Goal: Task Accomplishment & Management: Manage account settings

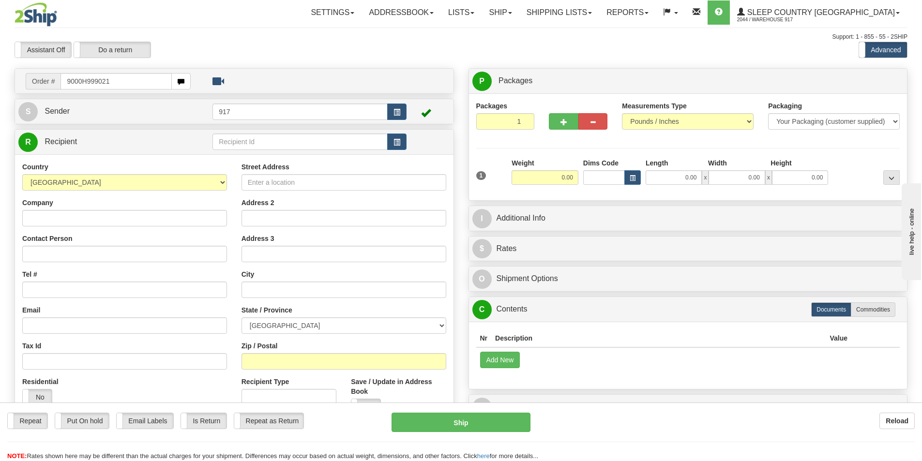
type input "9000H999021"
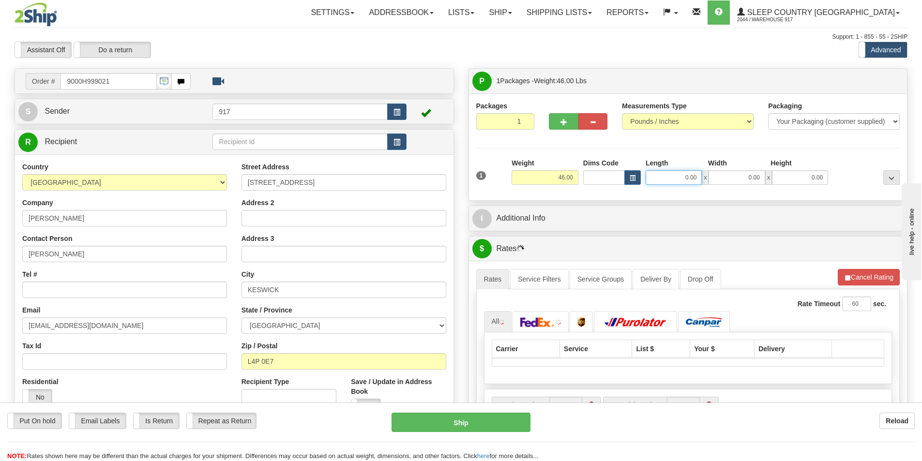
click at [661, 175] on input "0.00" at bounding box center [674, 177] width 56 height 15
type input "18.00"
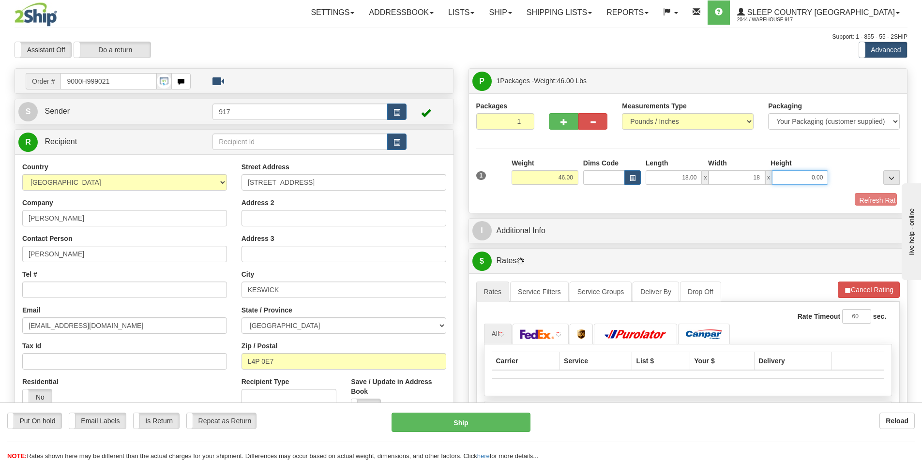
type input "18.00"
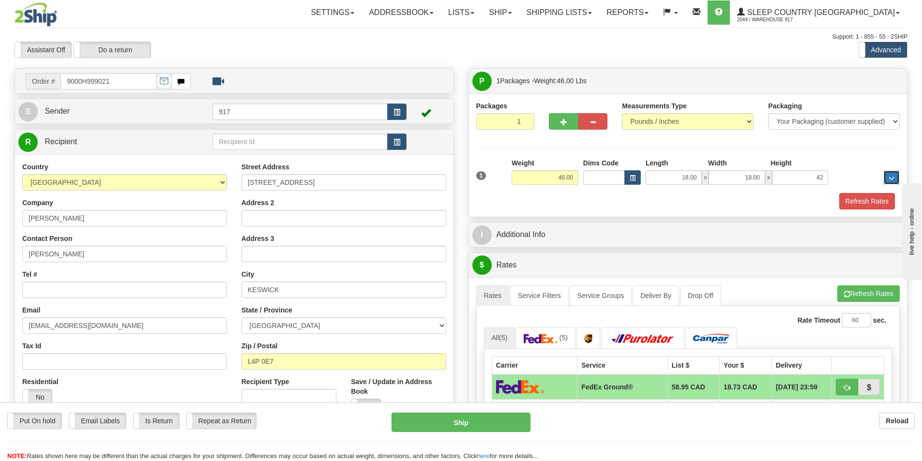
type input "42.00"
click at [856, 200] on button "Refresh Rates" at bounding box center [868, 201] width 56 height 16
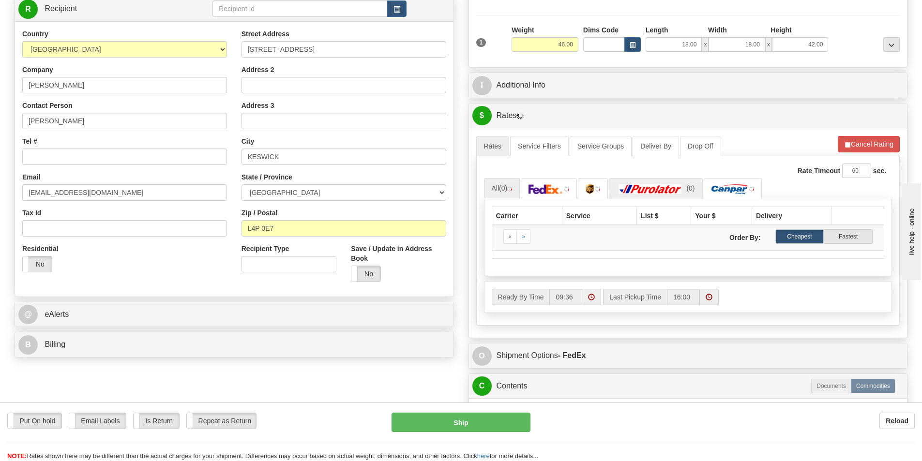
scroll to position [145, 0]
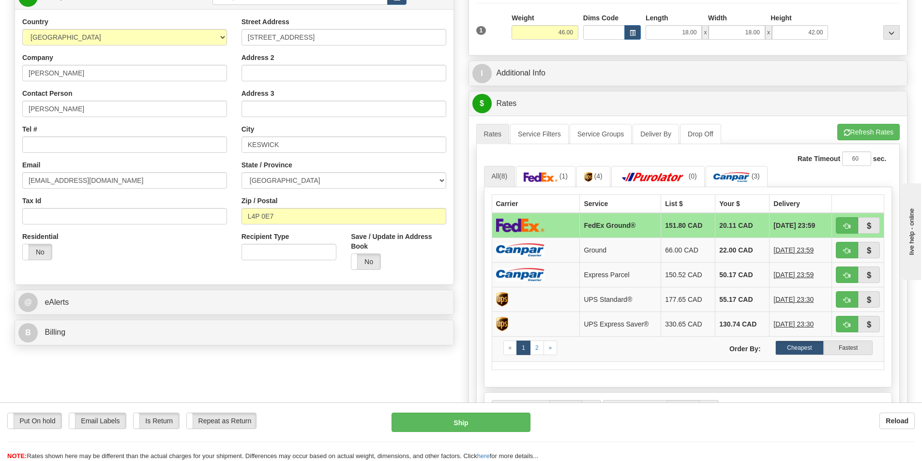
click at [661, 228] on td "151.80 CAD" at bounding box center [688, 225] width 54 height 25
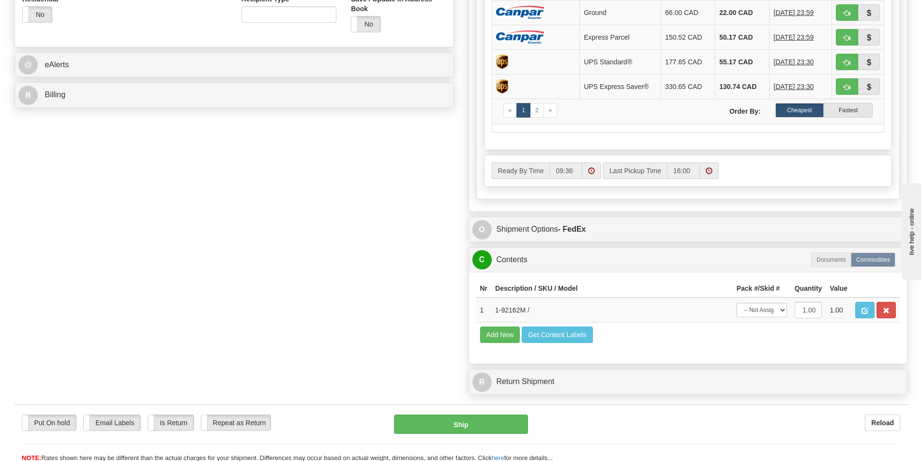
scroll to position [387, 0]
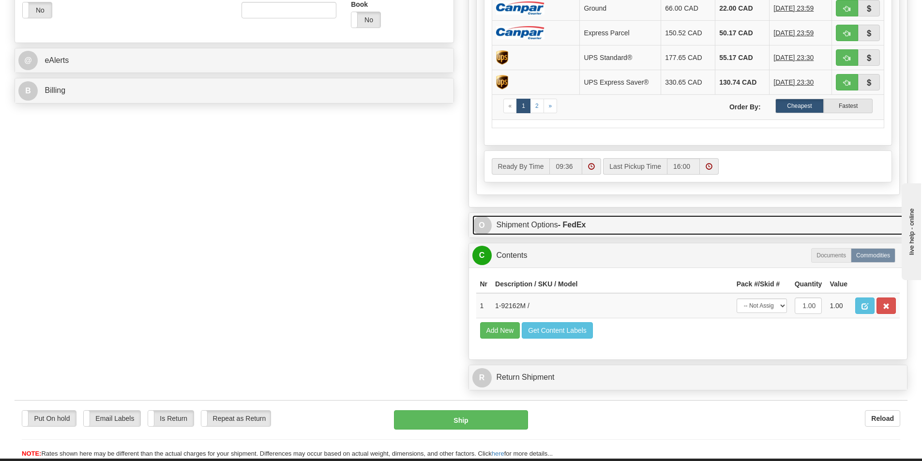
click at [554, 227] on link "O Shipment Options - FedEx" at bounding box center [689, 225] width 432 height 20
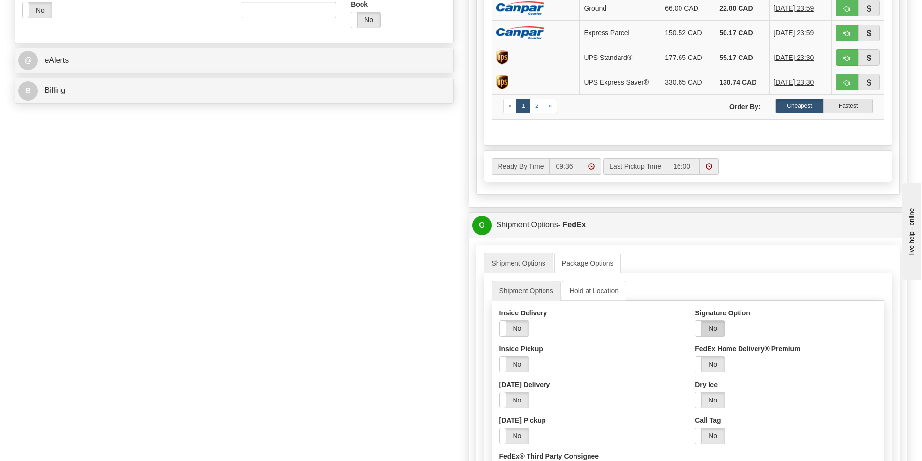
click at [706, 331] on label "No" at bounding box center [710, 328] width 29 height 15
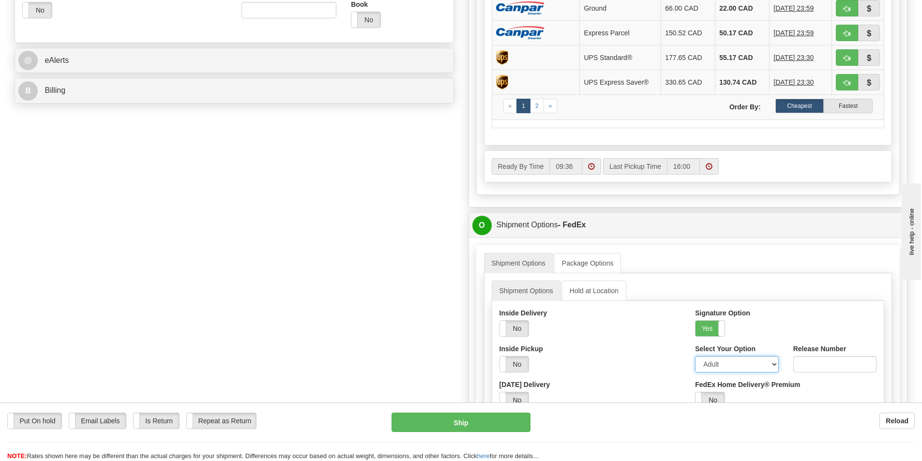
click at [718, 364] on select "Adult Direct Indirect No Signature Required Service Default" at bounding box center [736, 364] width 83 height 16
select select "2"
click at [695, 356] on select "Adult Direct Indirect No Signature Required Service Default" at bounding box center [736, 364] width 83 height 16
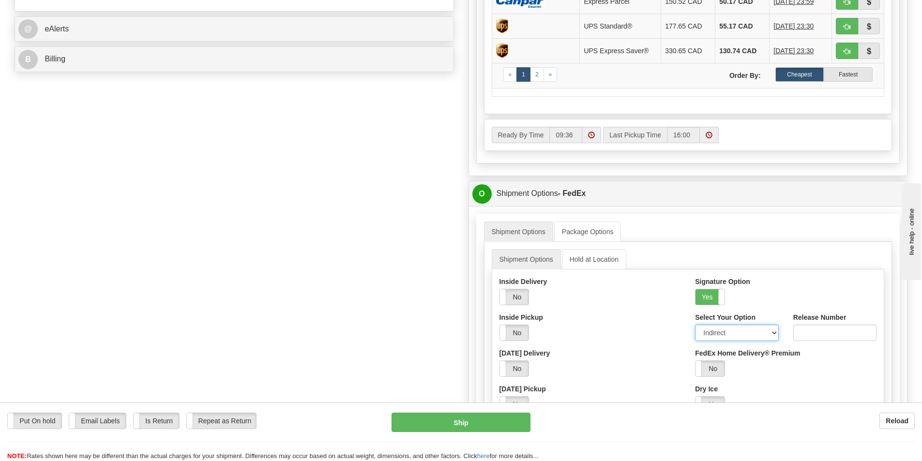
scroll to position [581, 0]
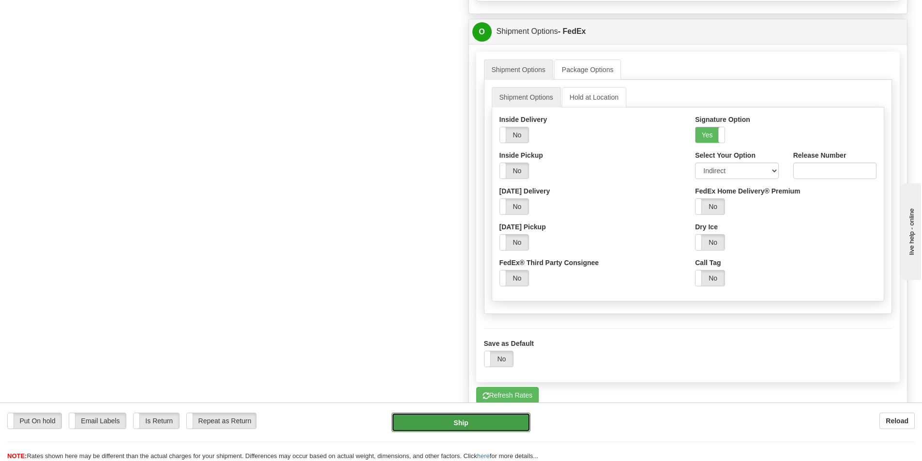
click at [477, 427] on button "Ship" at bounding box center [461, 422] width 139 height 19
type input "92"
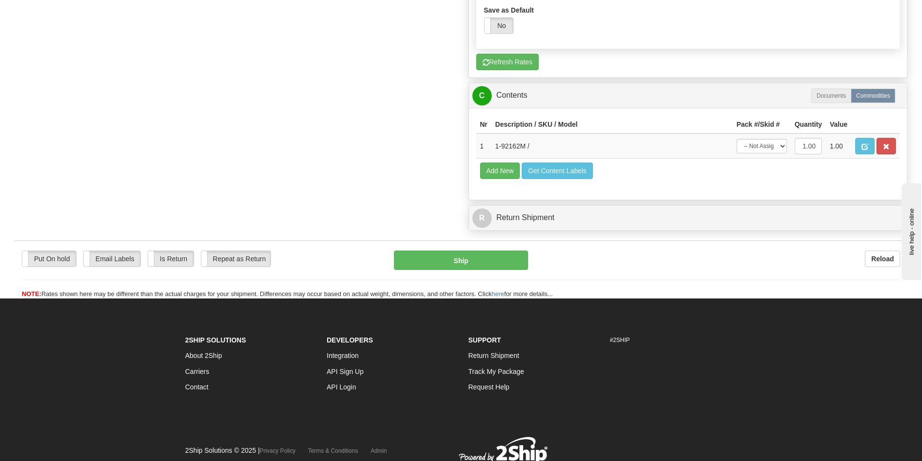
scroll to position [574, 0]
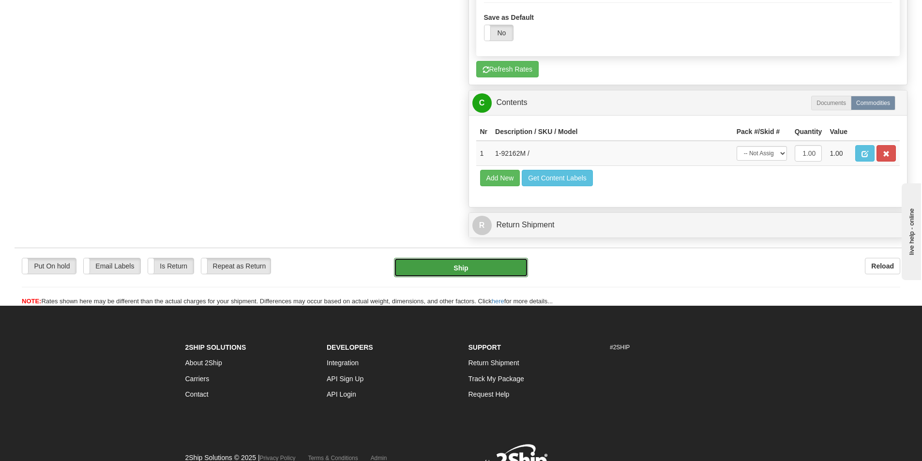
click at [472, 268] on button "Ship" at bounding box center [461, 267] width 134 height 19
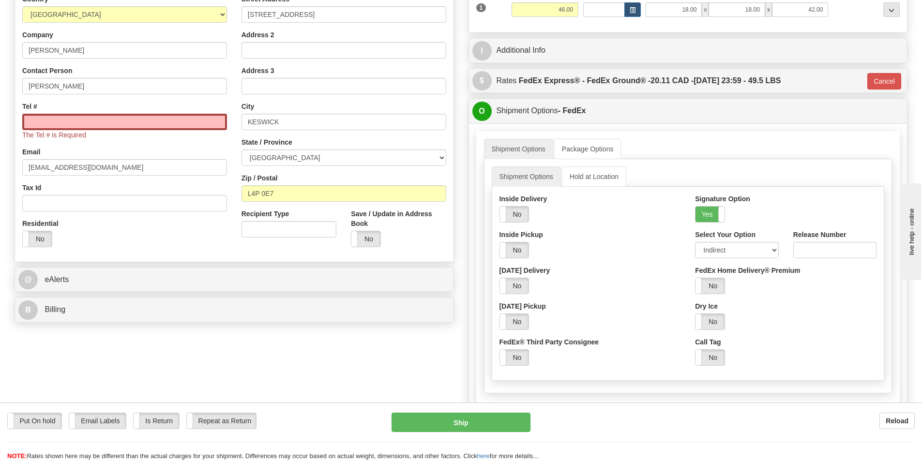
scroll to position [0, 0]
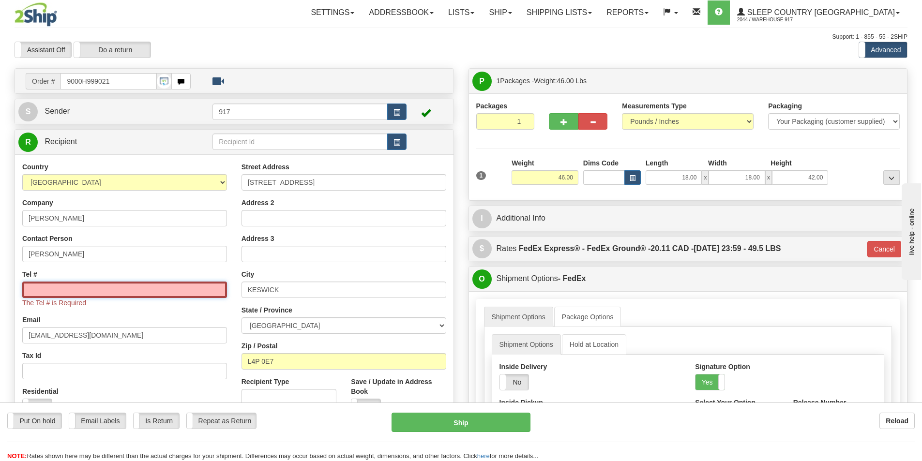
click at [119, 286] on input "Tel #" at bounding box center [124, 290] width 205 height 16
type input "1234567891"
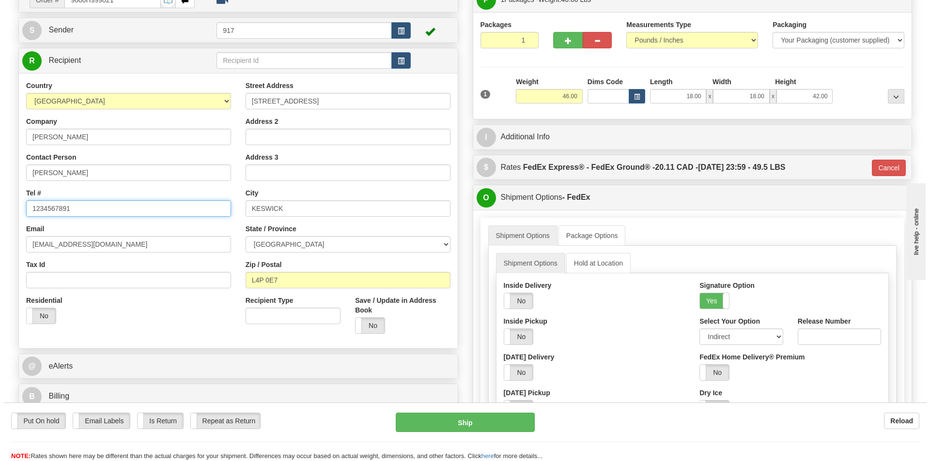
scroll to position [387, 0]
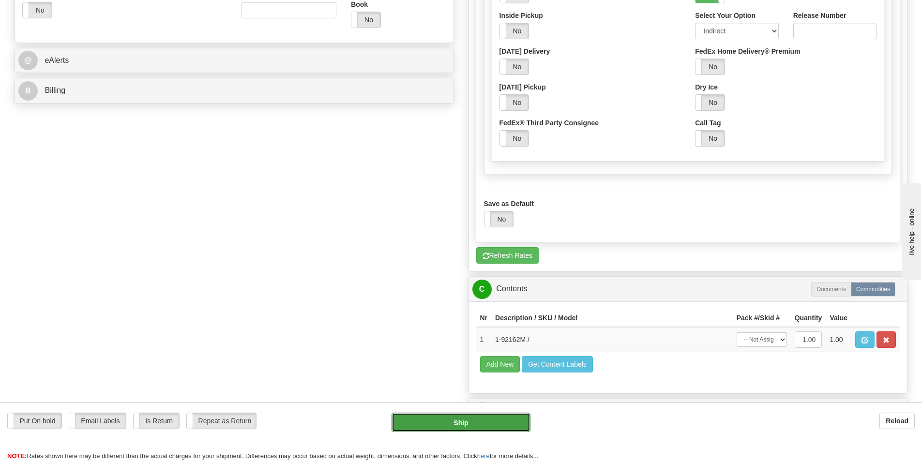
click at [441, 424] on button "Ship" at bounding box center [461, 422] width 139 height 19
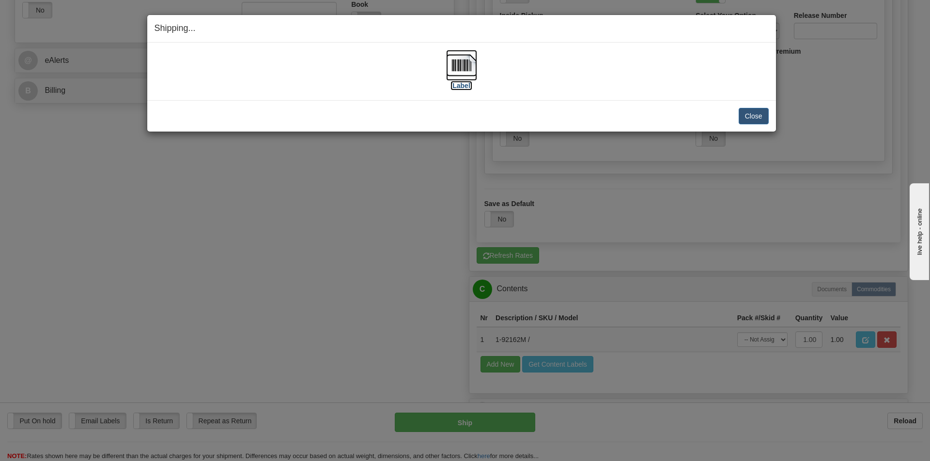
click at [459, 77] on img at bounding box center [461, 65] width 31 height 31
click at [748, 118] on button "Close" at bounding box center [753, 116] width 30 height 16
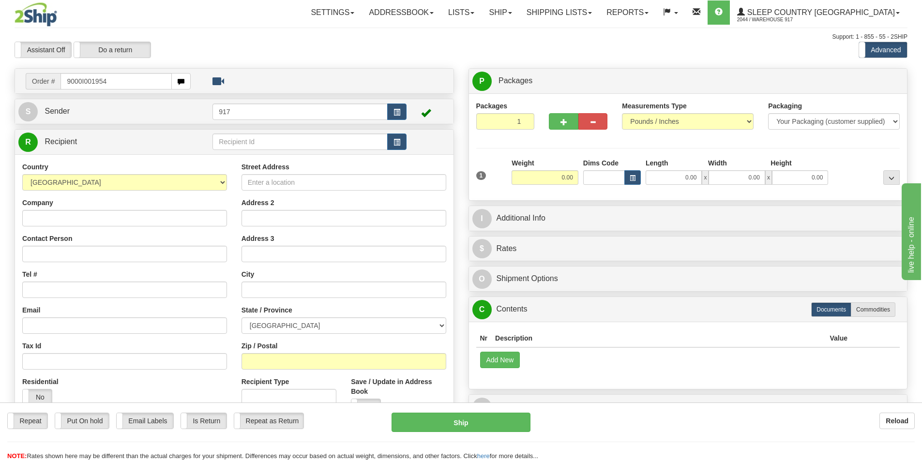
type input "9000I001954"
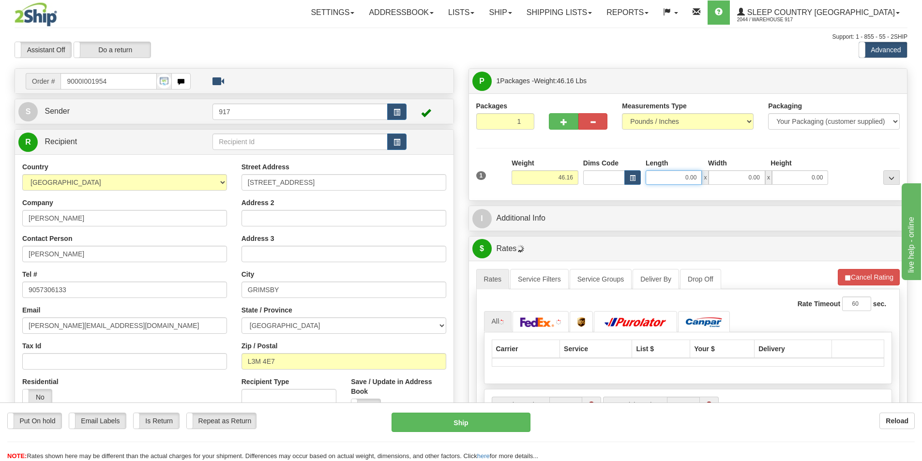
click at [653, 180] on input "0.00" at bounding box center [674, 177] width 56 height 15
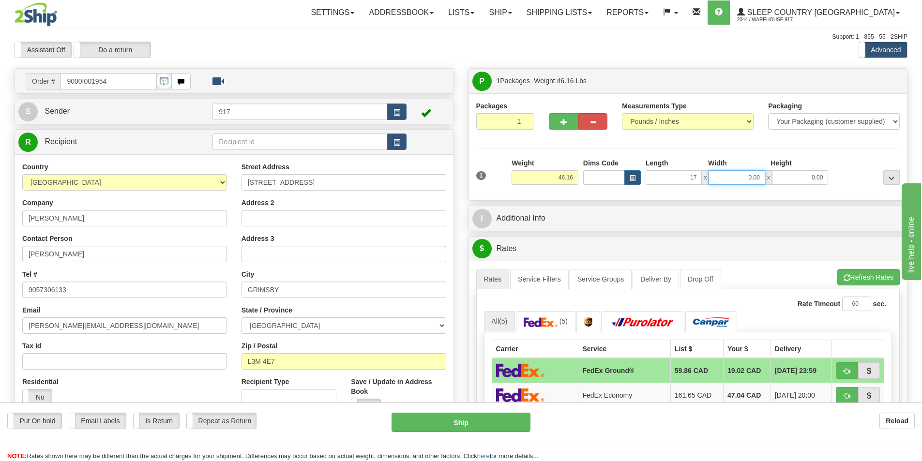
type input "17.00"
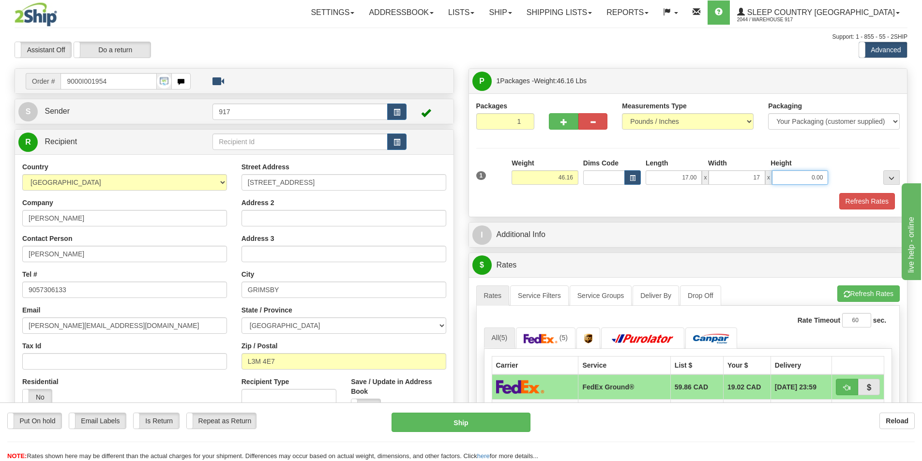
type input "17.00"
type input "42.00"
click at [862, 199] on button "Refresh Rates" at bounding box center [868, 201] width 56 height 16
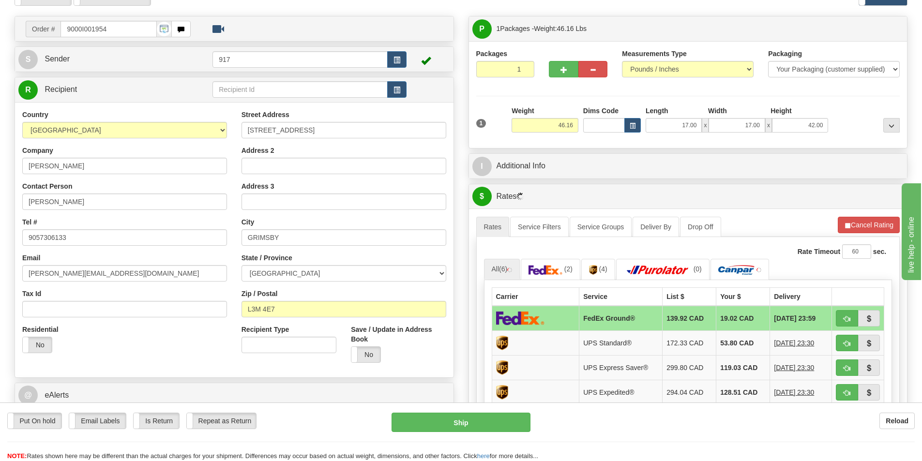
scroll to position [145, 0]
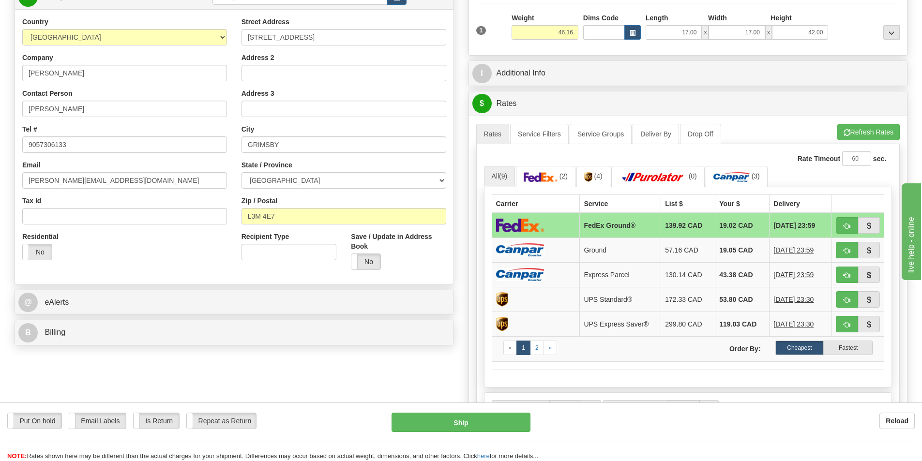
click at [566, 219] on td at bounding box center [536, 225] width 88 height 25
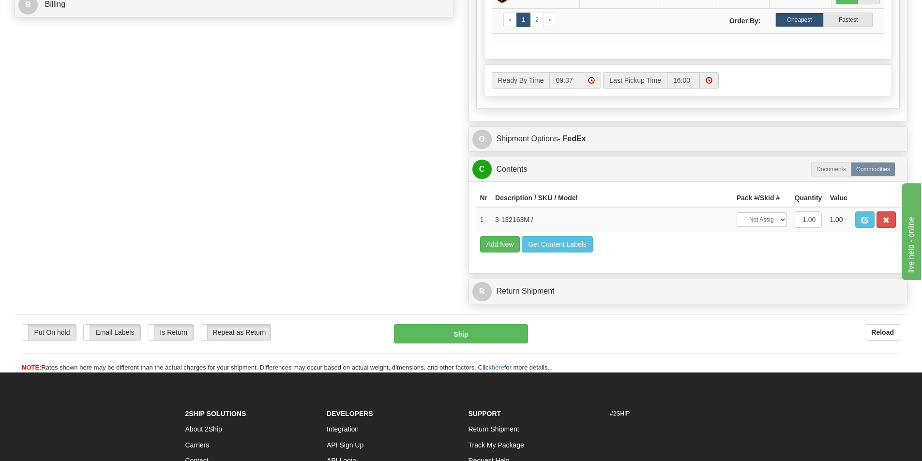
scroll to position [484, 0]
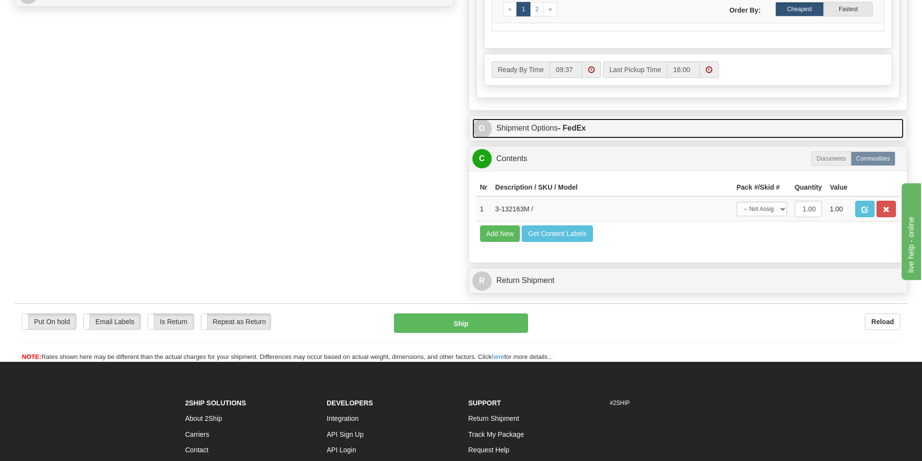
click at [549, 137] on link "O Shipment Options - FedEx" at bounding box center [689, 129] width 432 height 20
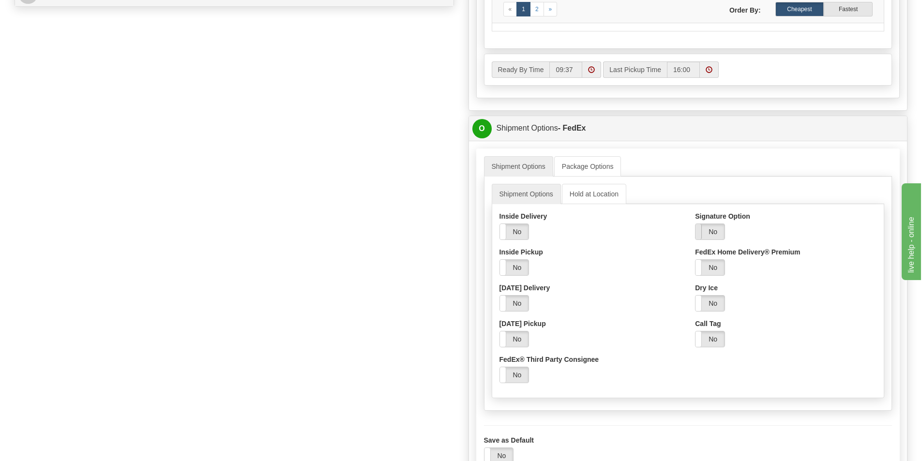
click at [709, 231] on label "No" at bounding box center [710, 231] width 29 height 15
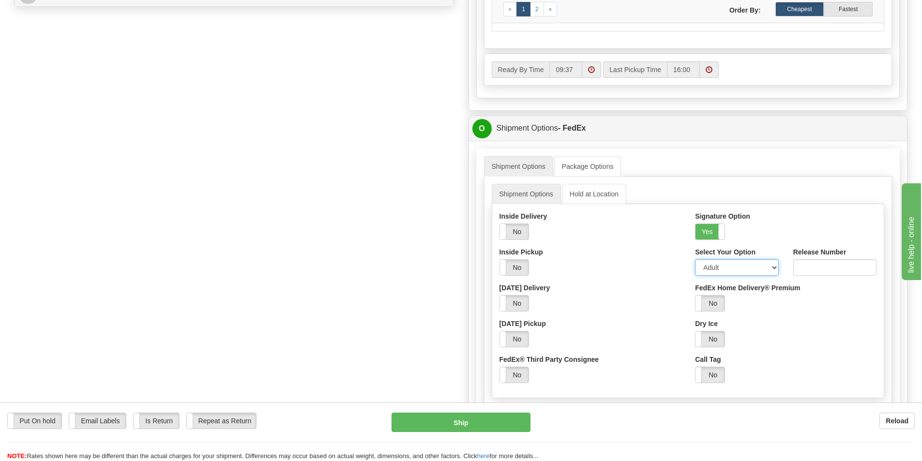
click at [715, 272] on select "Adult Direct Indirect No Signature Required Service Default" at bounding box center [736, 268] width 83 height 16
select select "2"
click at [695, 260] on select "Adult Direct Indirect No Signature Required Service Default" at bounding box center [736, 268] width 83 height 16
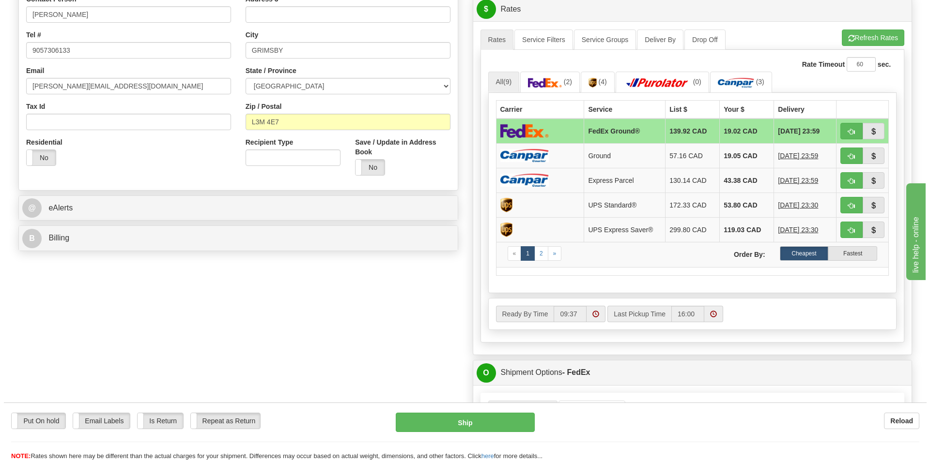
scroll to position [436, 0]
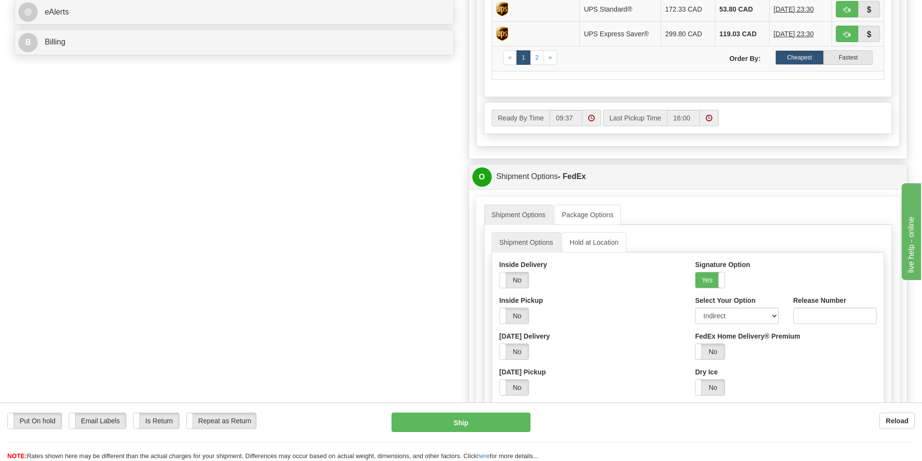
click at [464, 410] on div "Put On hold Put On hold Email Labels Email Labels Edit Is Return Is Return Repe…" at bounding box center [461, 432] width 922 height 59
click at [462, 421] on button "Ship" at bounding box center [461, 422] width 139 height 19
type input "92"
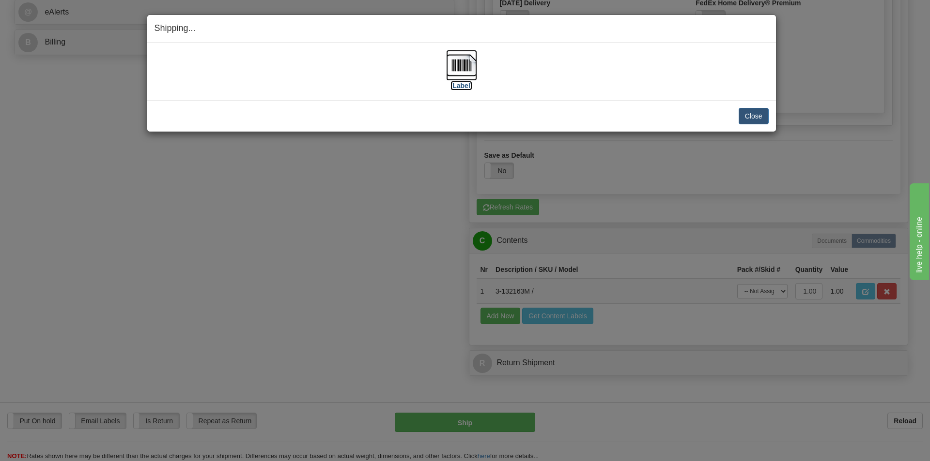
click at [469, 73] on img at bounding box center [461, 65] width 31 height 31
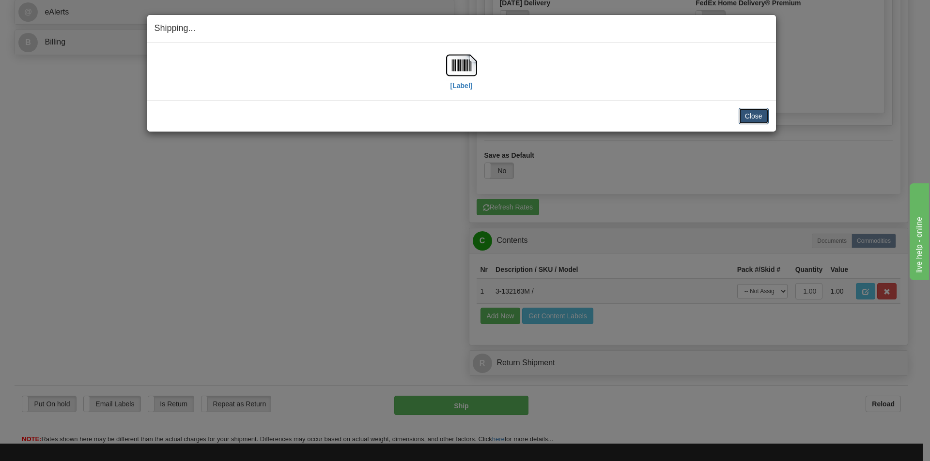
click at [746, 121] on button "Close" at bounding box center [753, 116] width 30 height 16
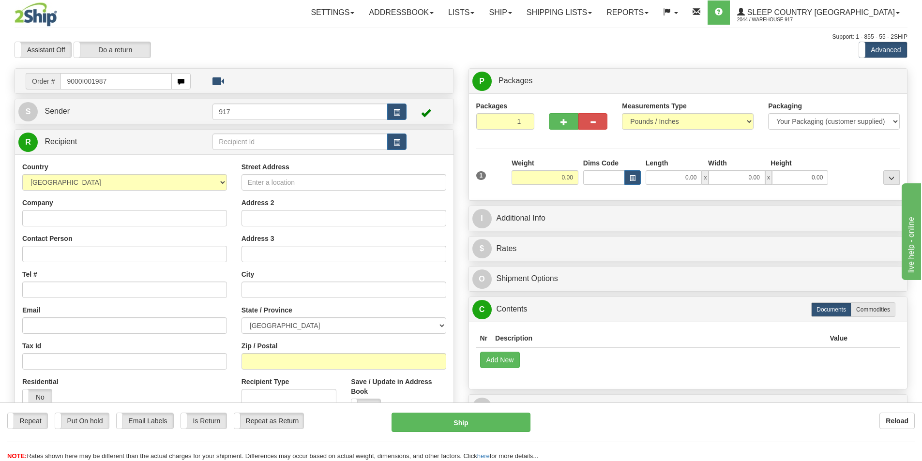
type input "9000I001987"
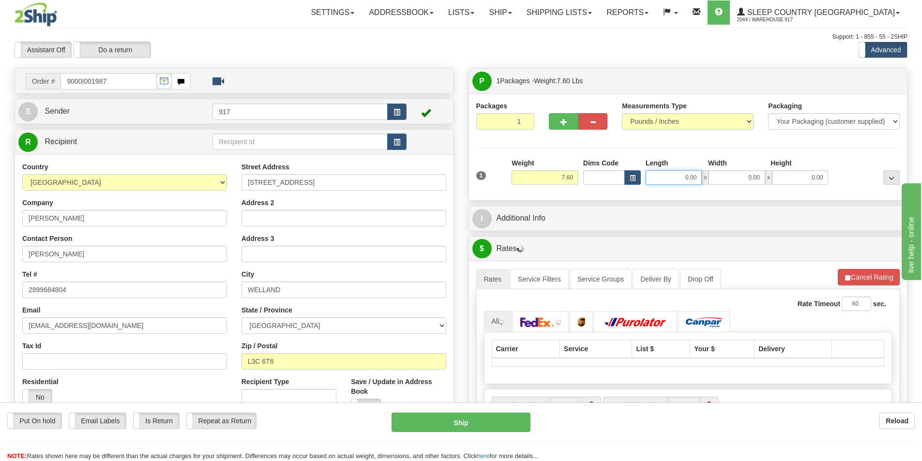
click at [688, 183] on input "0.00" at bounding box center [674, 177] width 56 height 15
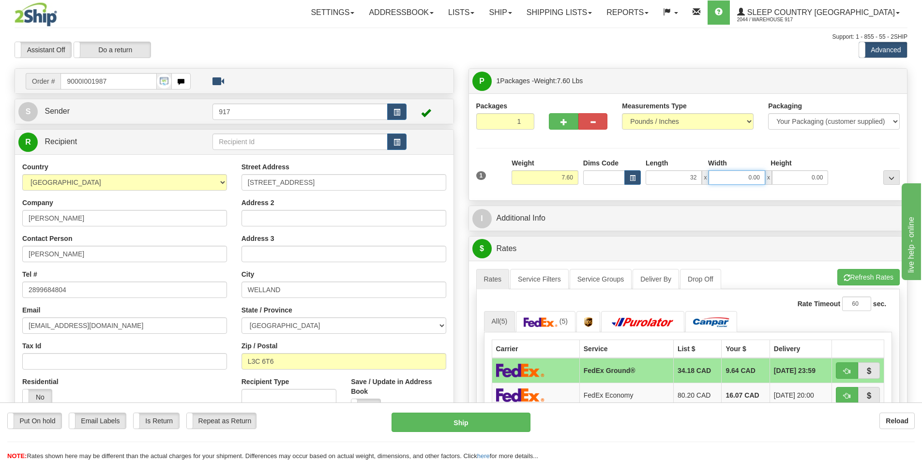
type input "32.00"
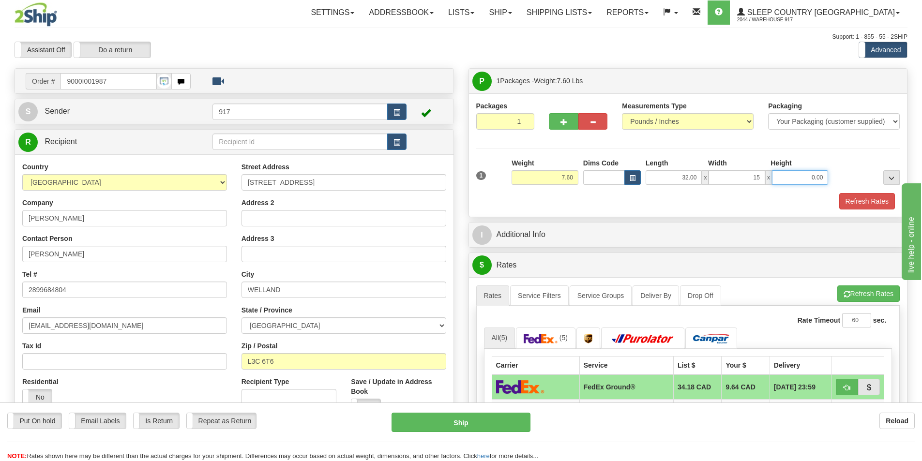
type input "15.00"
type input "10.00"
click at [878, 199] on button "Refresh Rates" at bounding box center [868, 201] width 56 height 16
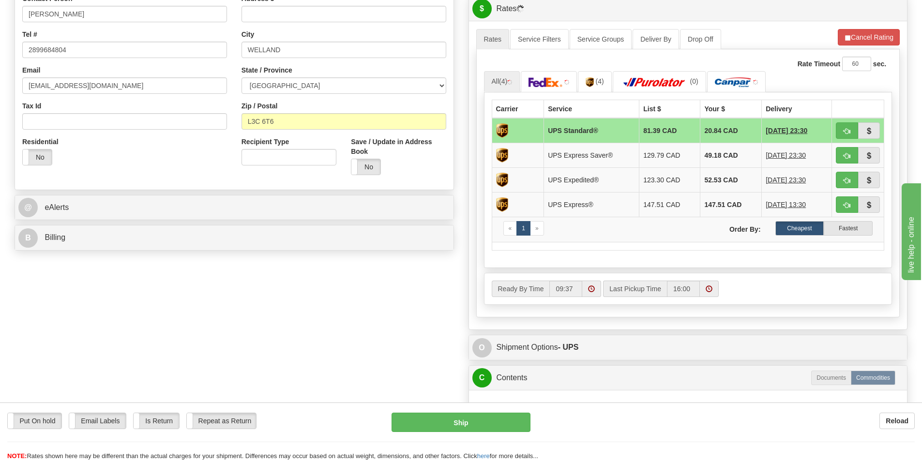
scroll to position [242, 0]
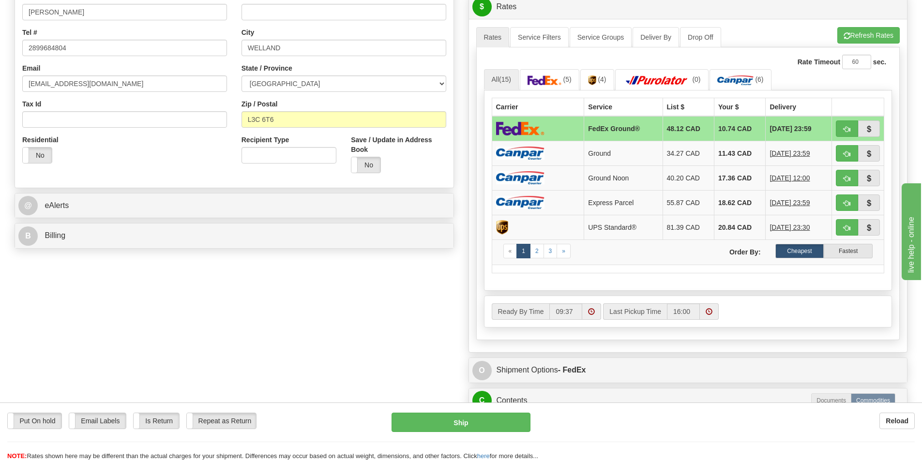
click at [550, 125] on td at bounding box center [538, 128] width 92 height 25
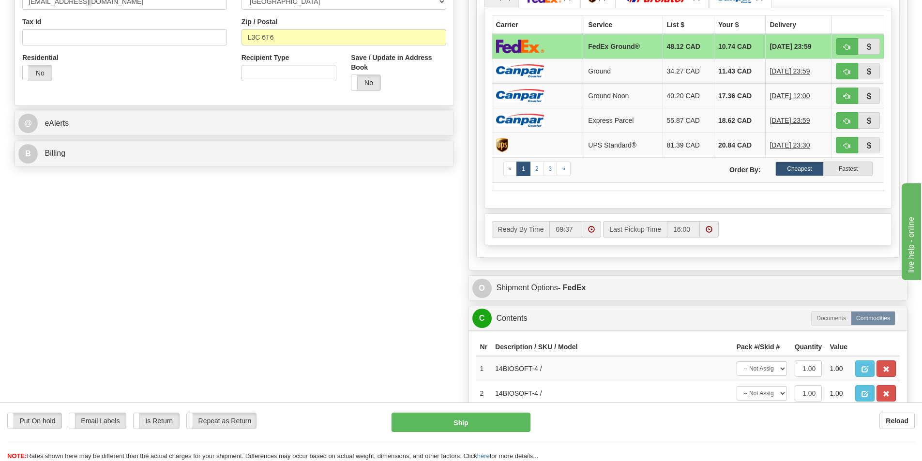
scroll to position [436, 0]
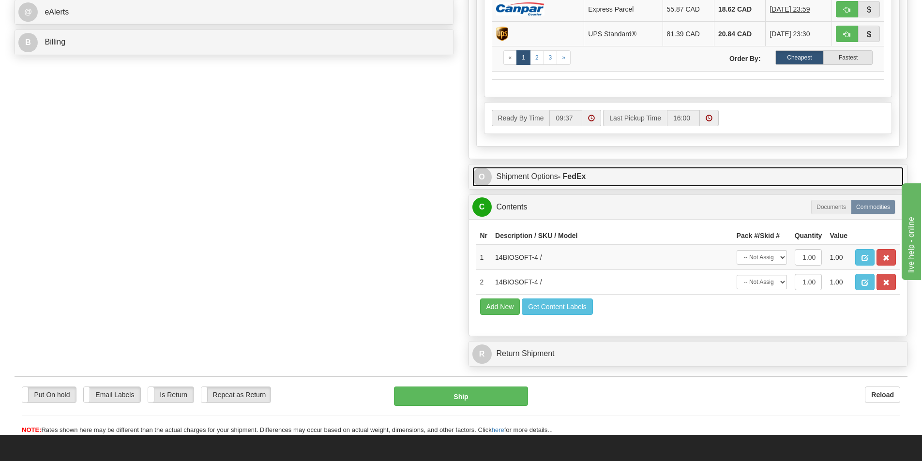
click at [546, 168] on link "O Shipment Options - FedEx" at bounding box center [689, 177] width 432 height 20
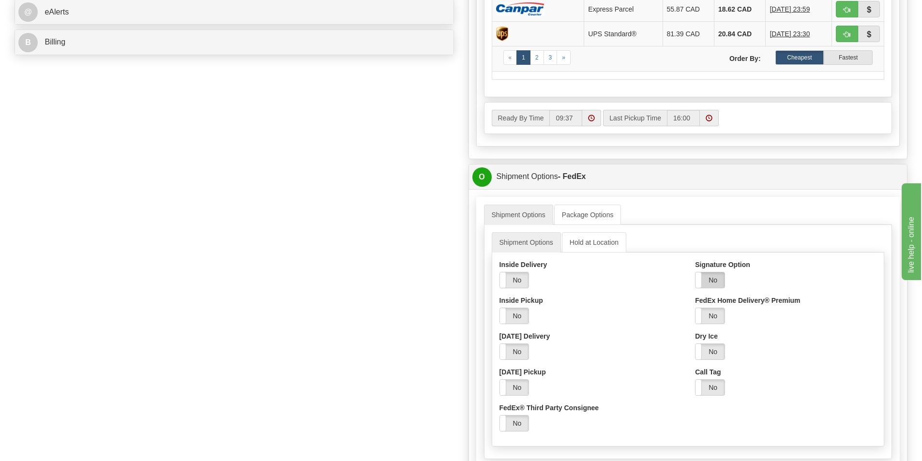
click at [718, 281] on label "No" at bounding box center [710, 280] width 29 height 15
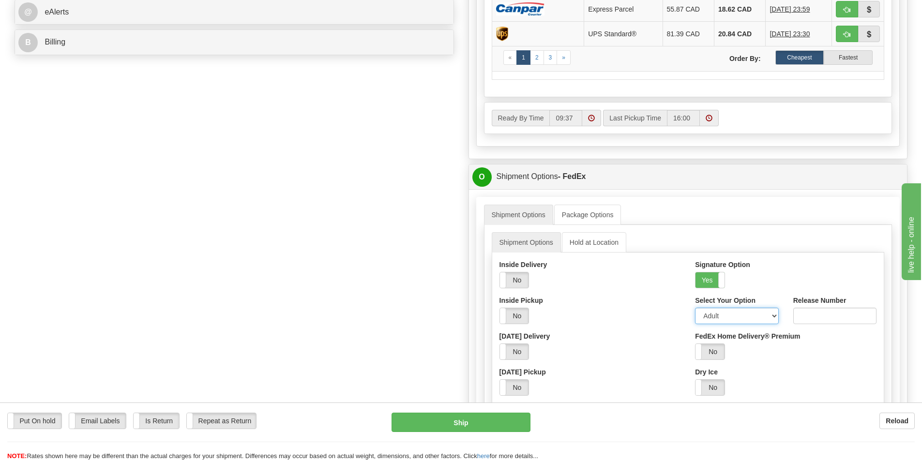
click at [716, 313] on select "Adult Direct Indirect No Signature Required Service Default" at bounding box center [736, 316] width 83 height 16
select select "2"
click at [695, 308] on select "Adult Direct Indirect No Signature Required Service Default" at bounding box center [736, 316] width 83 height 16
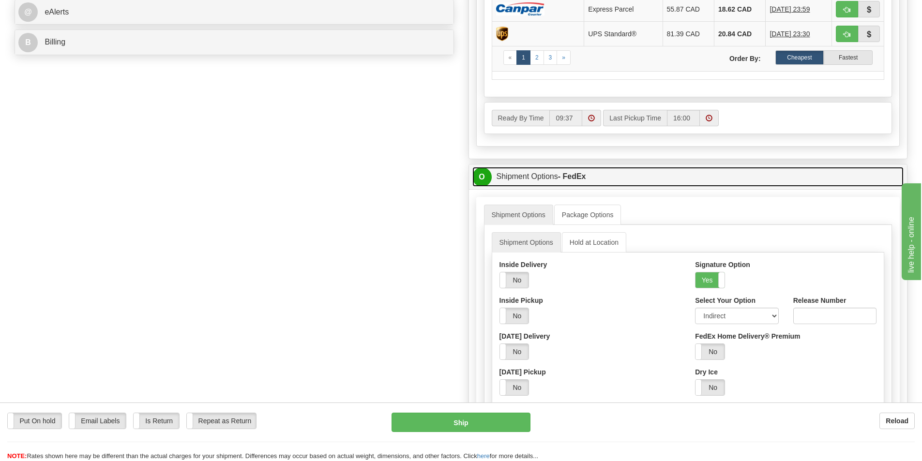
click at [577, 179] on strong "- FedEx" at bounding box center [572, 176] width 28 height 8
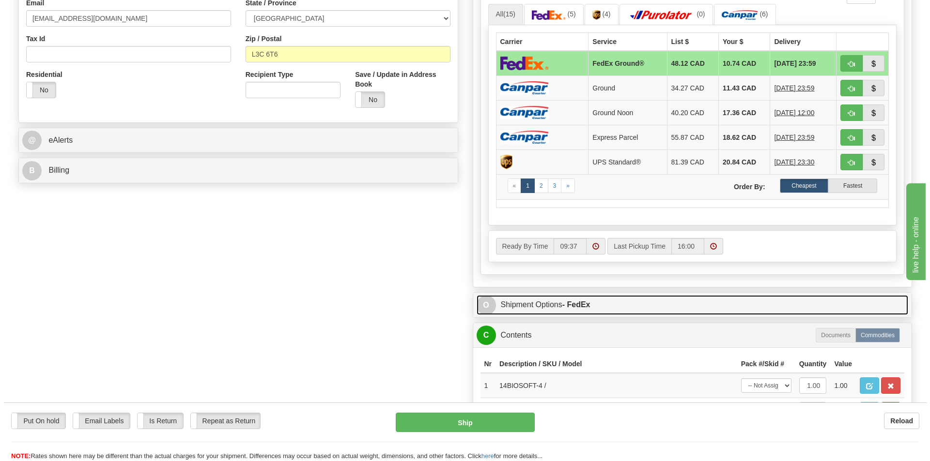
scroll to position [242, 0]
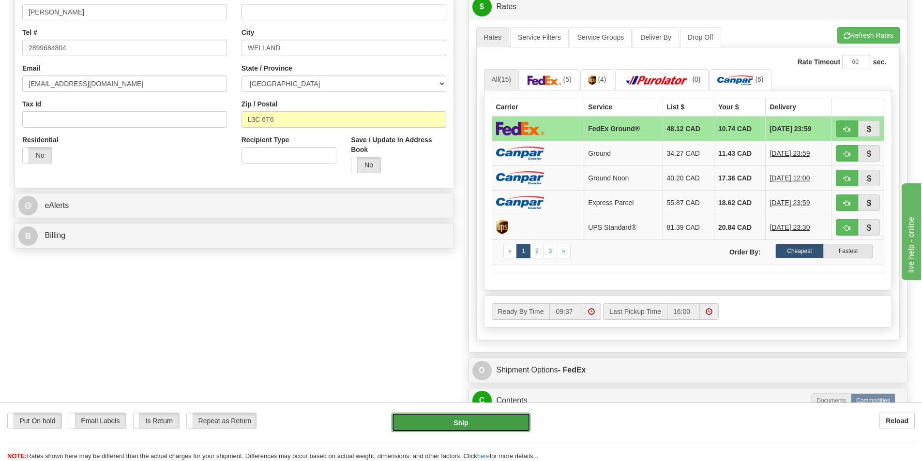
click at [461, 424] on button "Ship" at bounding box center [461, 422] width 139 height 19
type input "92"
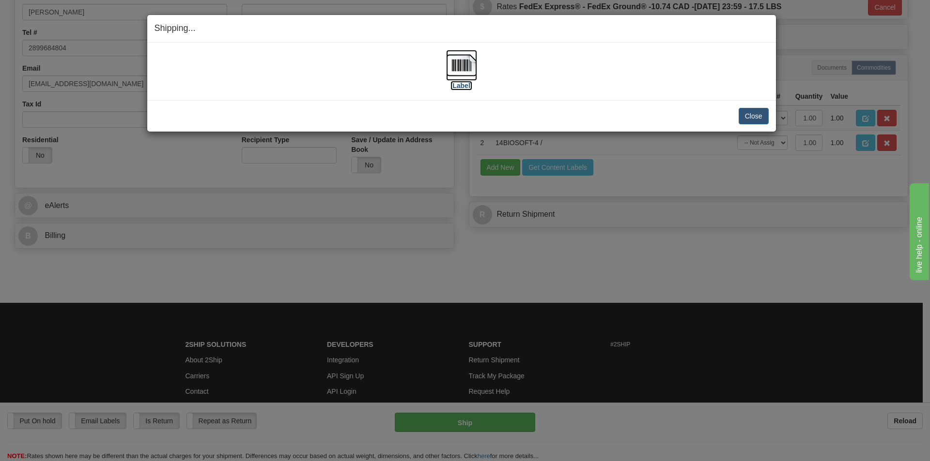
click at [452, 65] on img at bounding box center [461, 65] width 31 height 31
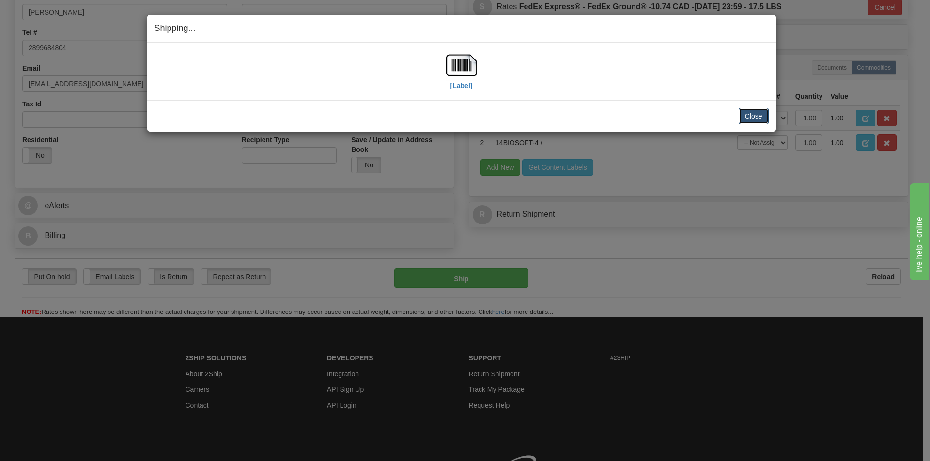
click at [754, 116] on button "Close" at bounding box center [753, 116] width 30 height 16
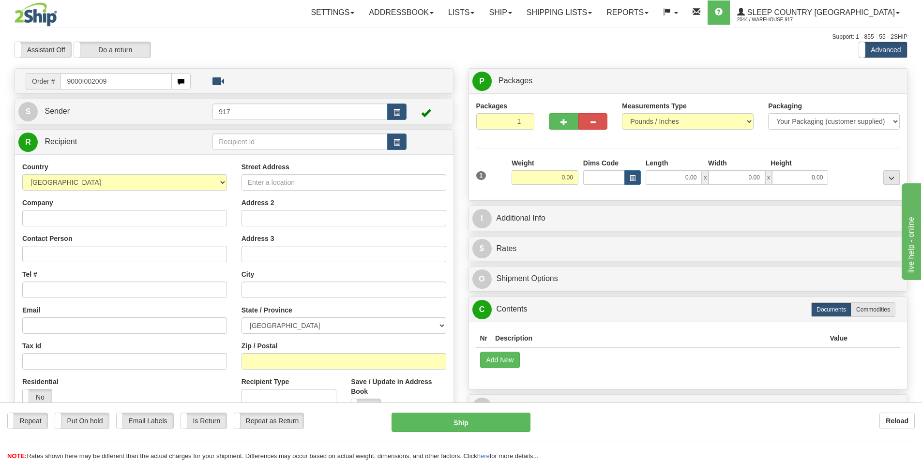
type input "9000I002009"
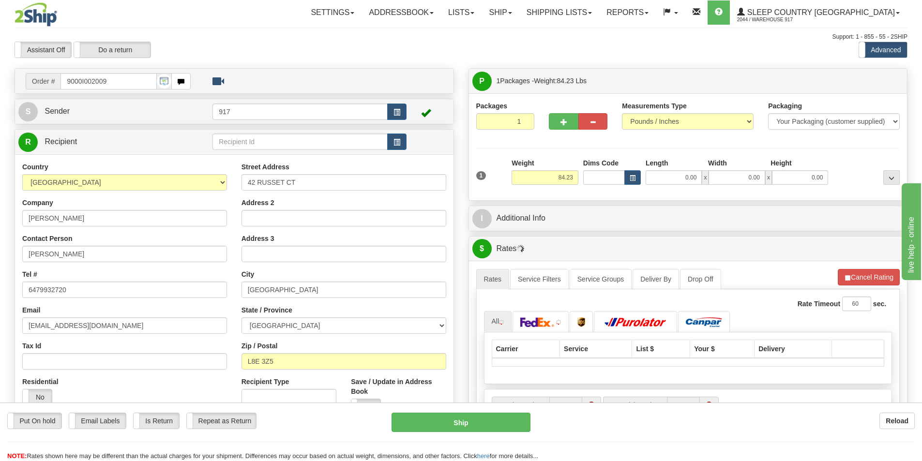
click at [562, 112] on div at bounding box center [578, 107] width 59 height 12
click at [562, 122] on span "button" at bounding box center [564, 122] width 7 height 6
type input "2"
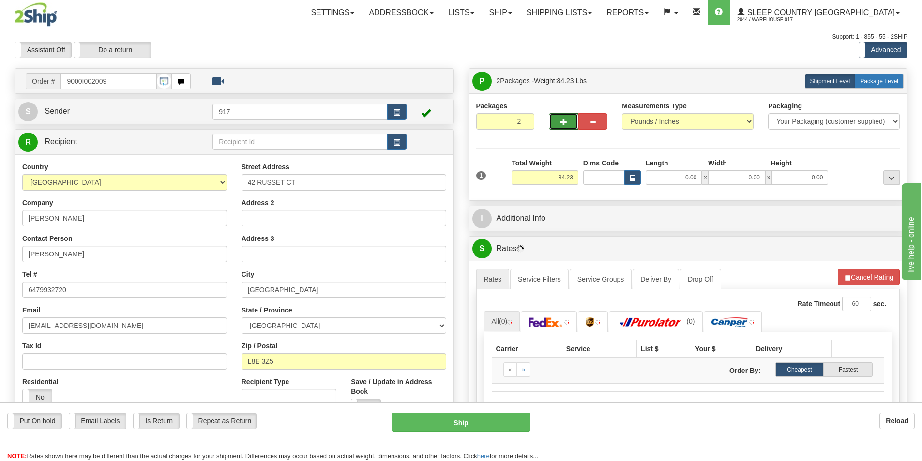
click at [876, 77] on label "Package Level Pack.." at bounding box center [879, 81] width 49 height 15
radio input "true"
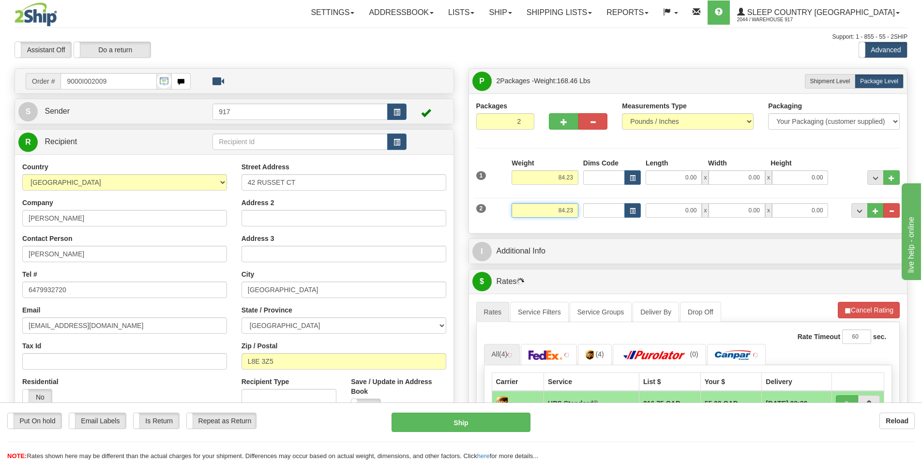
drag, startPoint x: 552, startPoint y: 208, endPoint x: 673, endPoint y: 216, distance: 121.4
click at [673, 215] on div "2 Weight 84.23 Dims Code Length Width Height" at bounding box center [688, 209] width 429 height 32
type input "24.23"
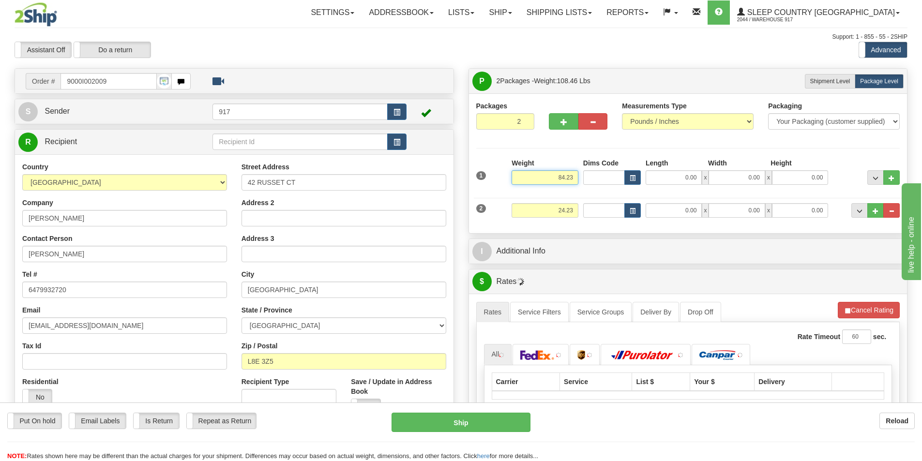
drag, startPoint x: 552, startPoint y: 179, endPoint x: 662, endPoint y: 179, distance: 109.4
click at [593, 181] on div "1 Weight 84.23 Dims Code x x" at bounding box center [688, 175] width 429 height 34
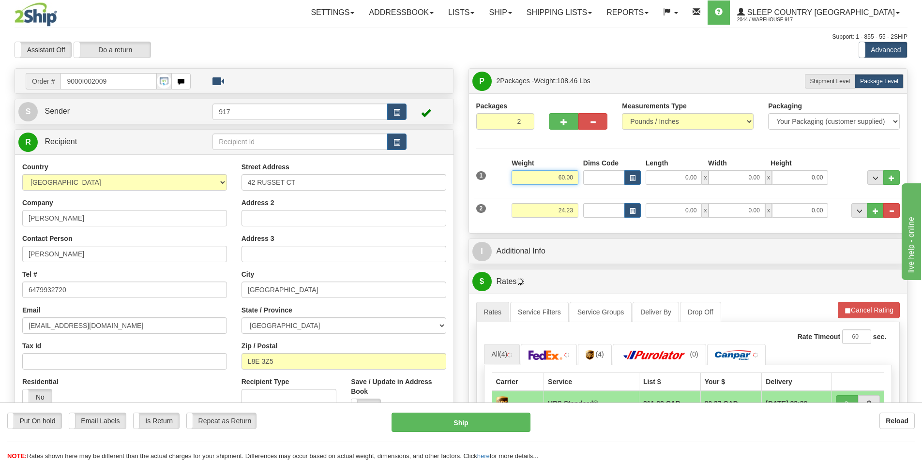
type input "60.00"
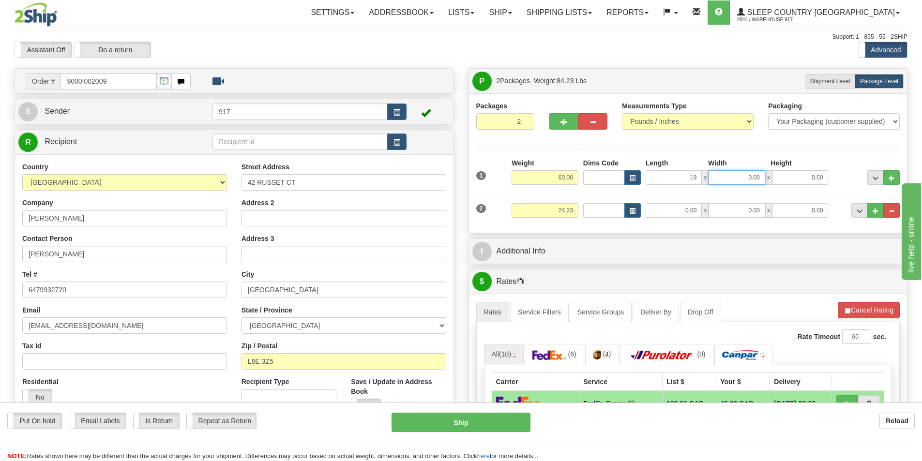
type input "19.00"
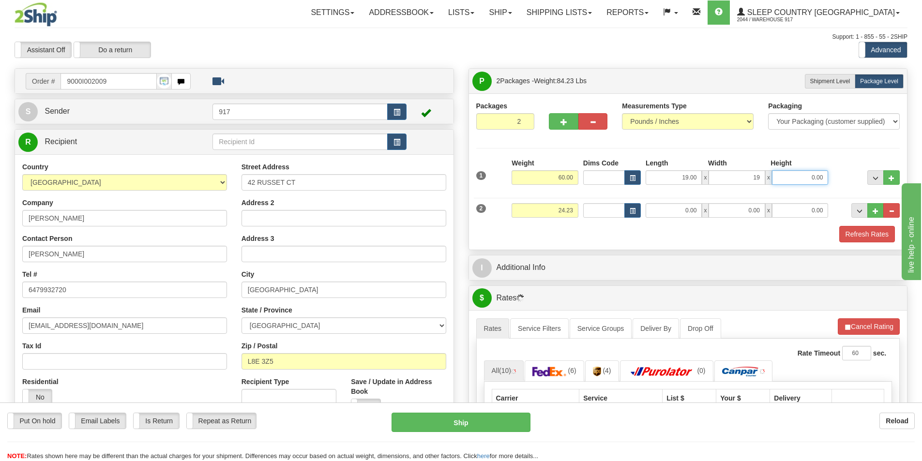
type input "19.00"
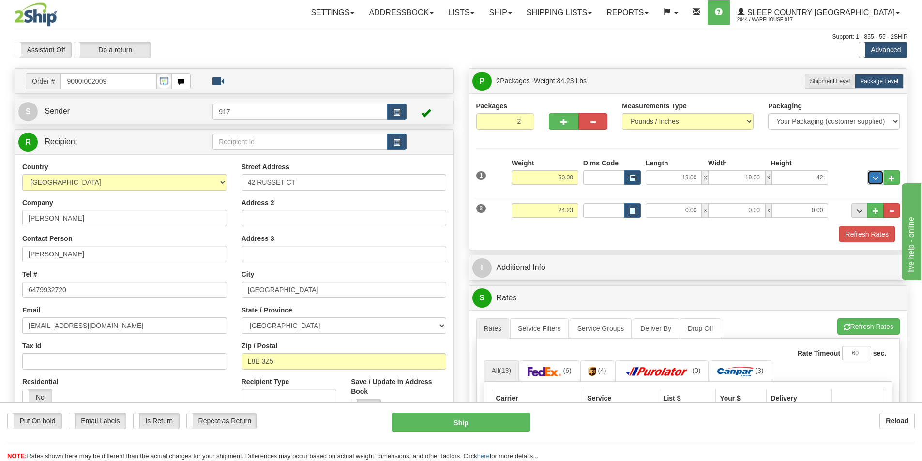
type input "42.00"
click at [681, 206] on input "0.00" at bounding box center [674, 210] width 56 height 15
type input "13.00"
type input "4"
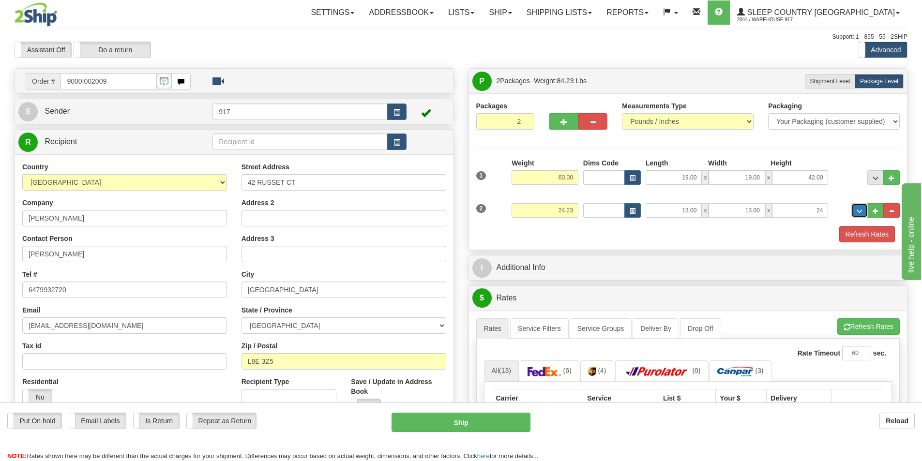
type input "24.00"
click at [837, 241] on div "Refresh Rates" at bounding box center [688, 234] width 429 height 16
click at [845, 240] on button "Refresh Rates" at bounding box center [868, 234] width 56 height 16
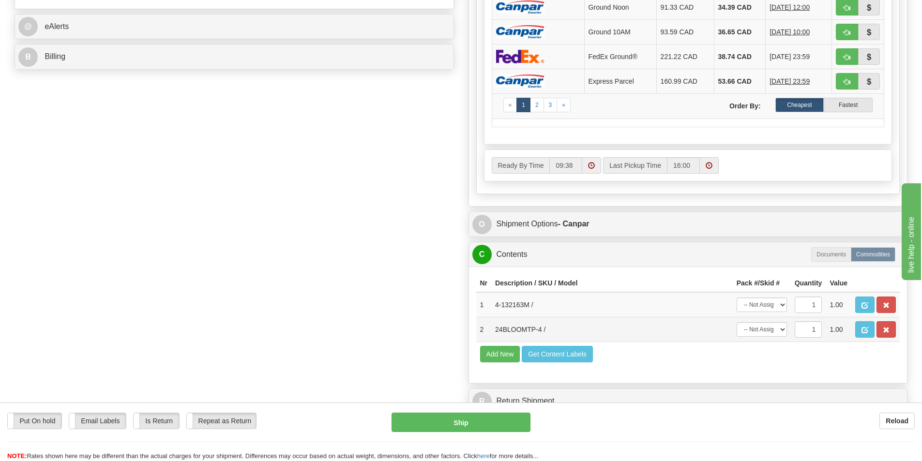
scroll to position [484, 0]
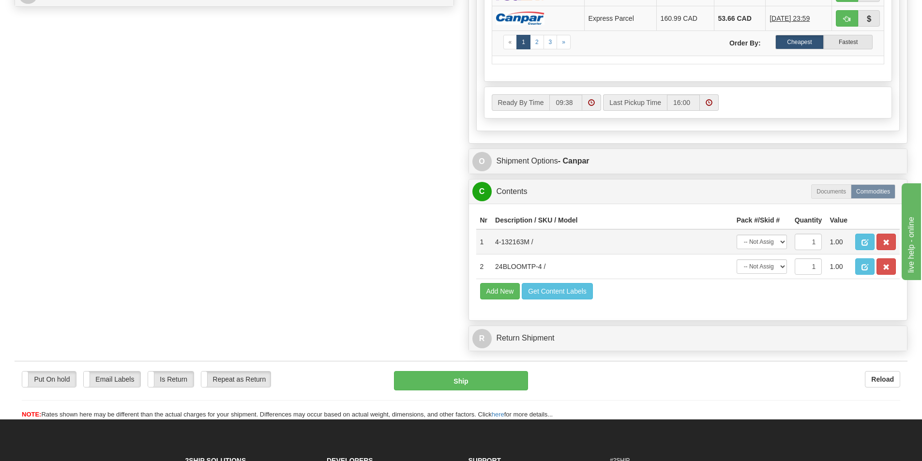
click at [770, 231] on td "-- Not Assigned -- Package 1 Package 2" at bounding box center [762, 241] width 58 height 25
click at [763, 247] on select "-- Not Assigned -- Package 1 Package 2" at bounding box center [762, 242] width 50 height 15
select select "0"
click at [737, 235] on select "-- Not Assigned -- Package 1 Package 2" at bounding box center [762, 242] width 50 height 15
drag, startPoint x: 753, startPoint y: 269, endPoint x: 754, endPoint y: 274, distance: 5.4
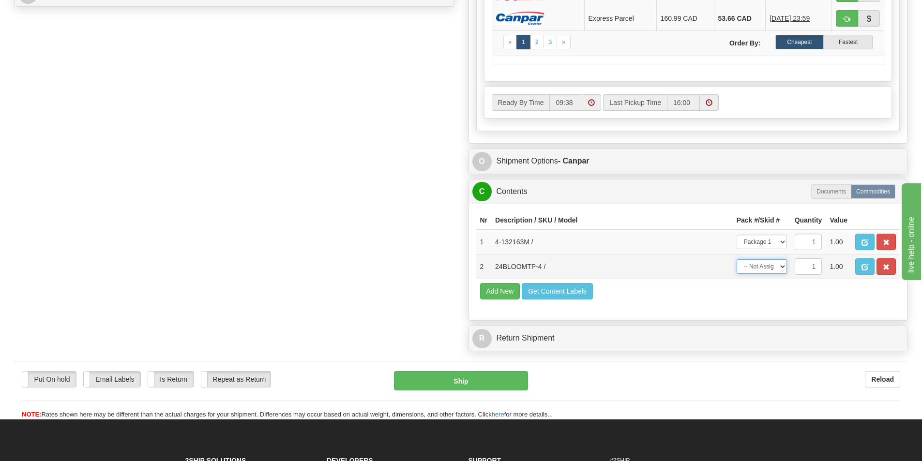
click at [754, 269] on select "-- Not Assigned -- Package 1 Package 2" at bounding box center [762, 267] width 50 height 15
select select "1"
click at [737, 260] on select "-- Not Assigned -- Package 1 Package 2" at bounding box center [762, 267] width 50 height 15
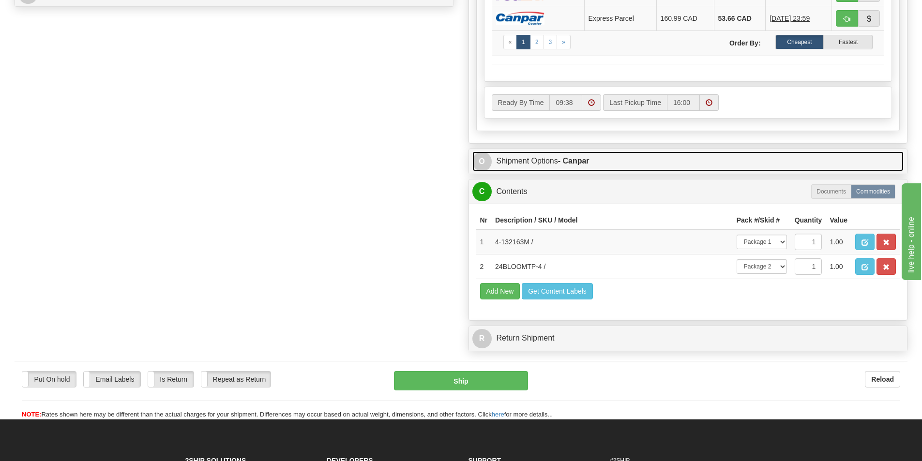
click at [584, 158] on strong "- Canpar" at bounding box center [573, 161] width 31 height 8
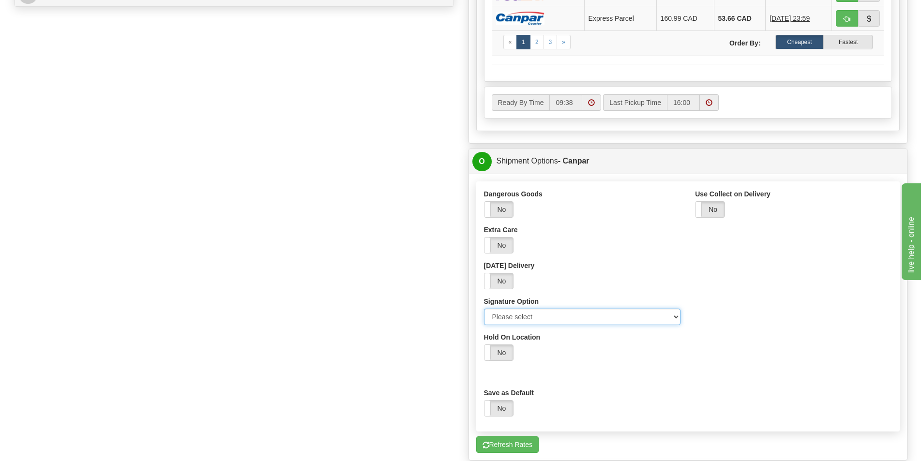
click at [603, 318] on select "Please select No Signature Required Signature Required Adult Signature" at bounding box center [582, 317] width 197 height 16
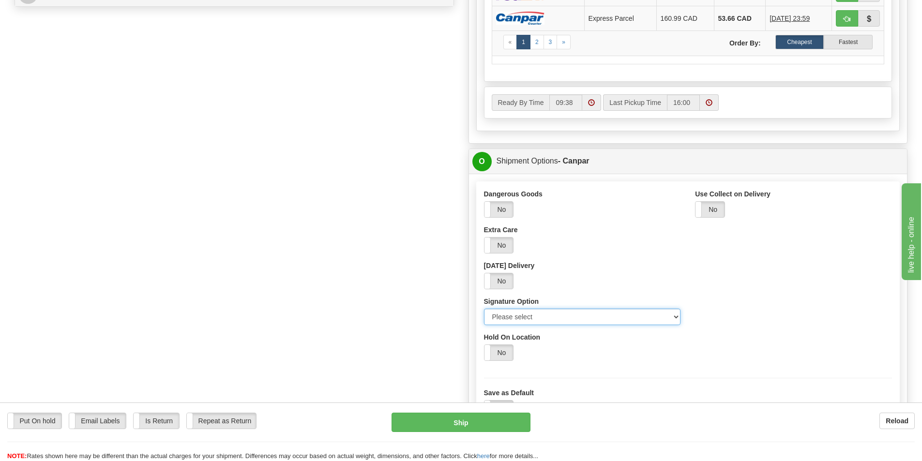
select select "2"
click at [484, 309] on select "Please select No Signature Required Signature Required Adult Signature" at bounding box center [582, 317] width 197 height 16
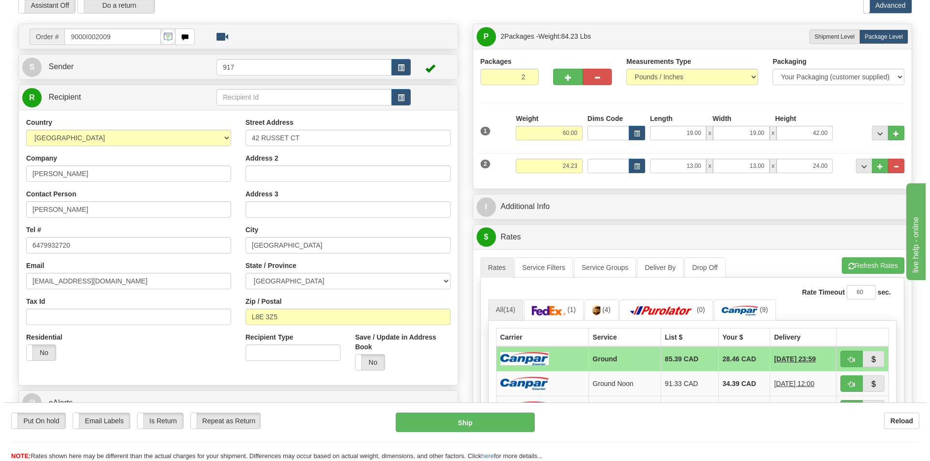
scroll to position [0, 0]
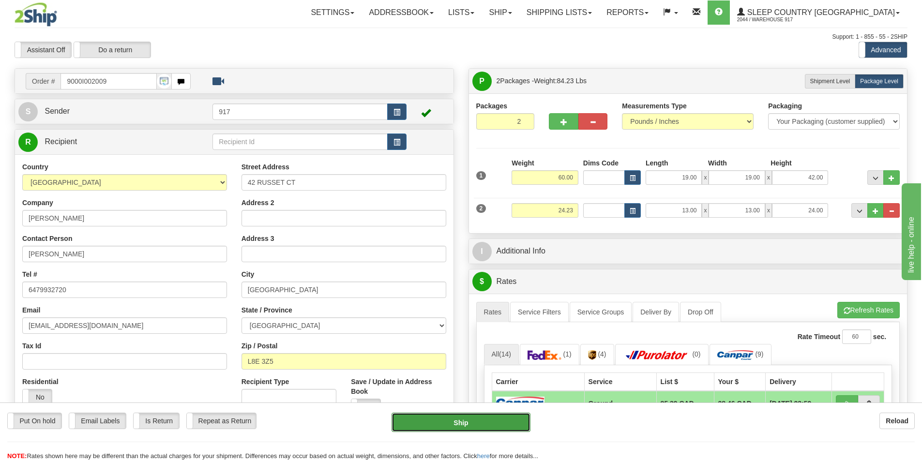
click at [472, 423] on button "Ship" at bounding box center [461, 422] width 139 height 19
type input "1"
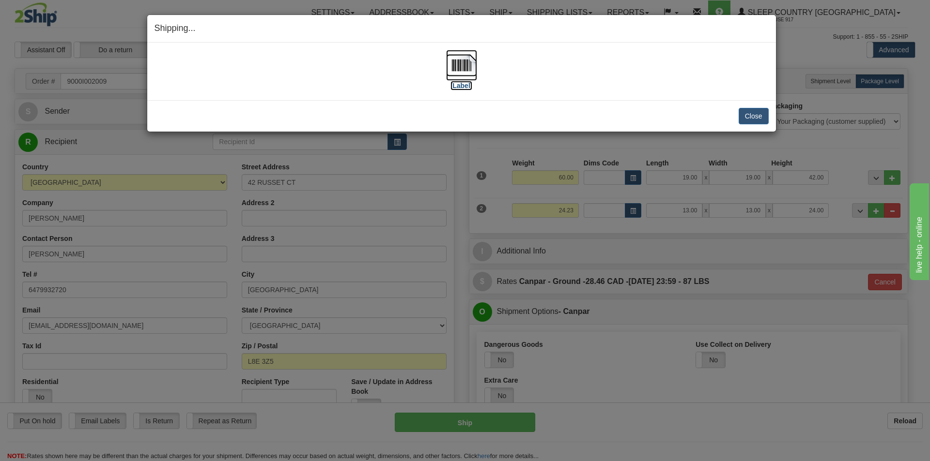
click at [464, 66] on img at bounding box center [461, 65] width 31 height 31
click at [741, 117] on button "Close" at bounding box center [753, 116] width 30 height 16
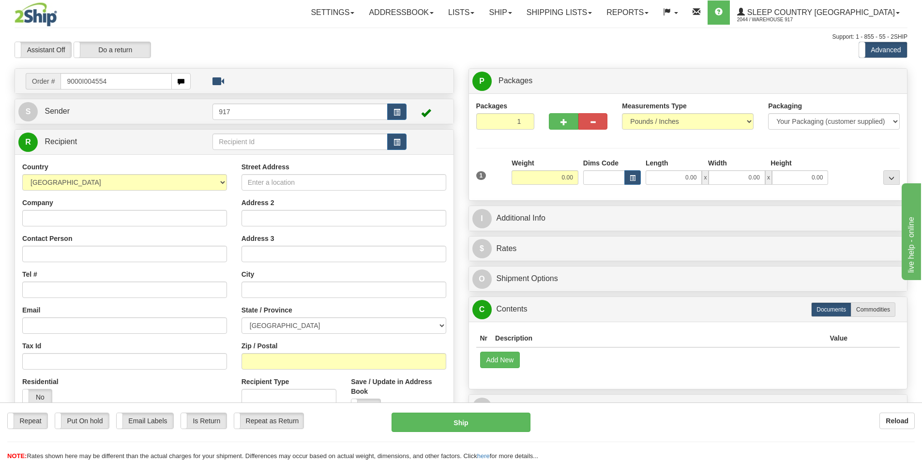
type input "9000I004554"
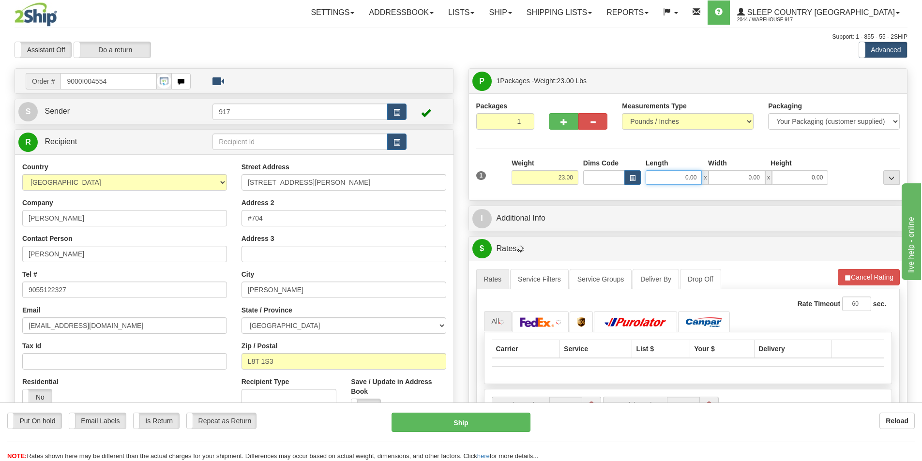
click at [678, 173] on input "0.00" at bounding box center [674, 177] width 56 height 15
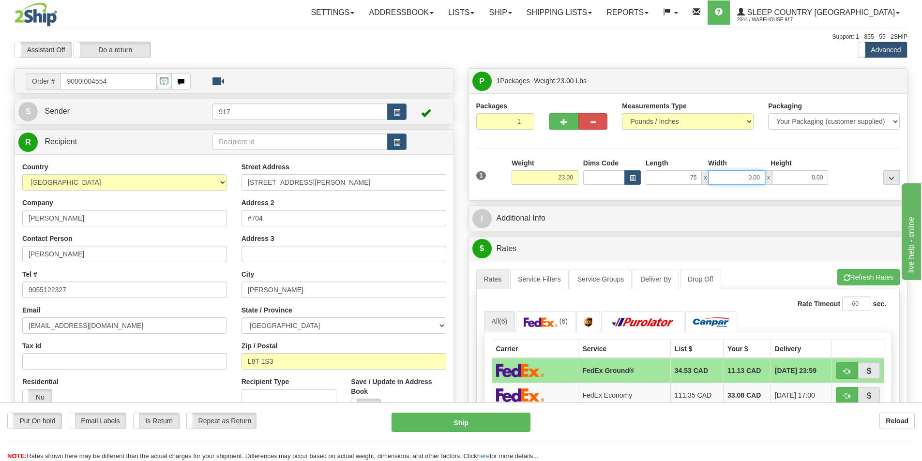
type input "75.00"
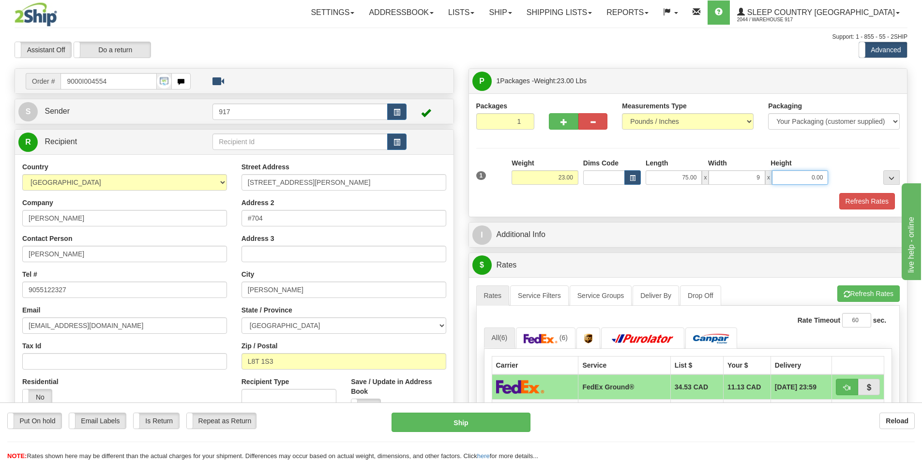
type input "9.00"
type input "3.00"
click at [837, 200] on div "Refresh Rates" at bounding box center [688, 201] width 429 height 16
click at [846, 200] on button "Refresh Rates" at bounding box center [868, 201] width 56 height 16
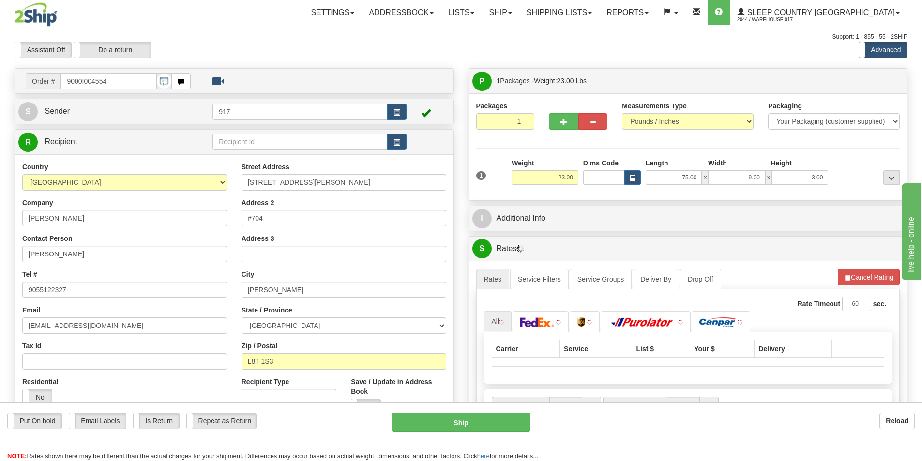
scroll to position [97, 0]
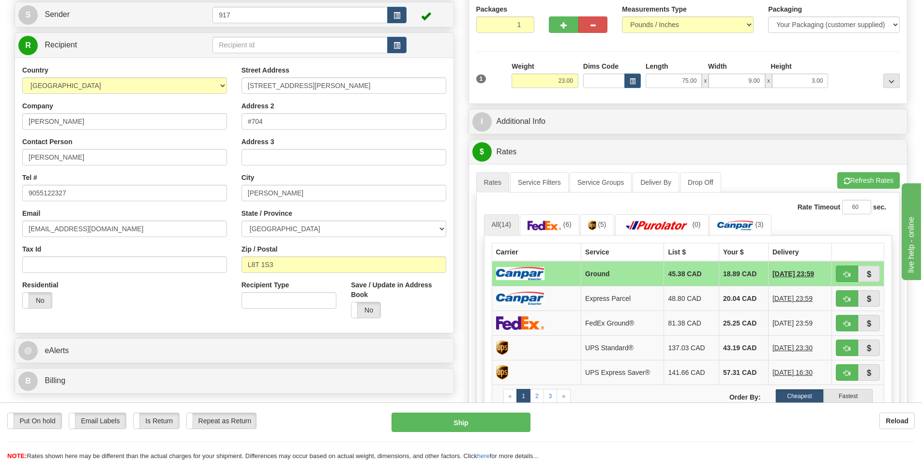
click at [555, 278] on td at bounding box center [537, 273] width 90 height 25
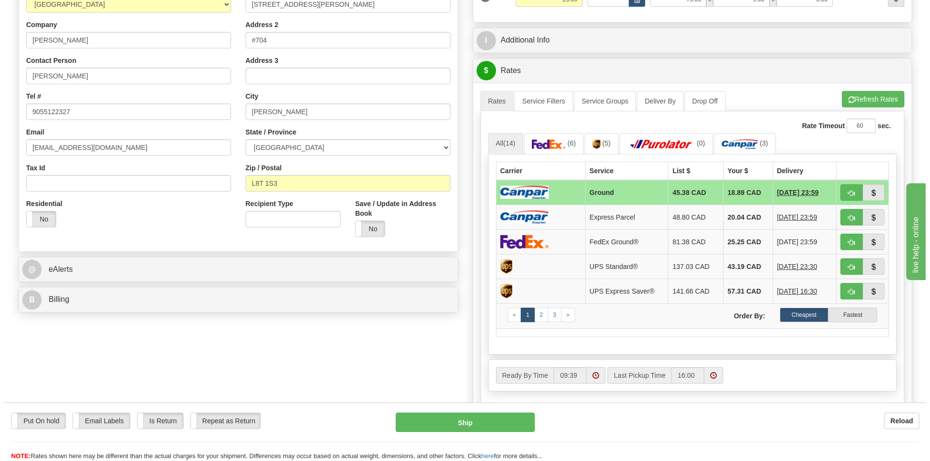
scroll to position [339, 0]
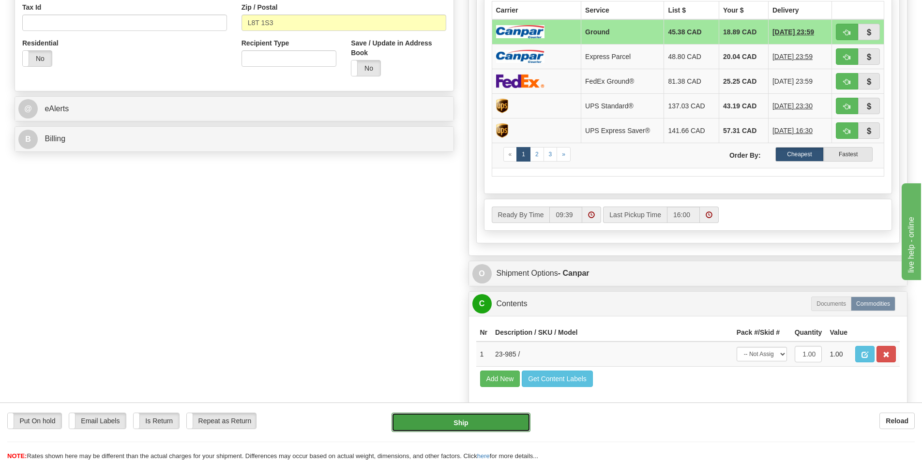
click at [443, 415] on button "Ship" at bounding box center [461, 422] width 139 height 19
type input "1"
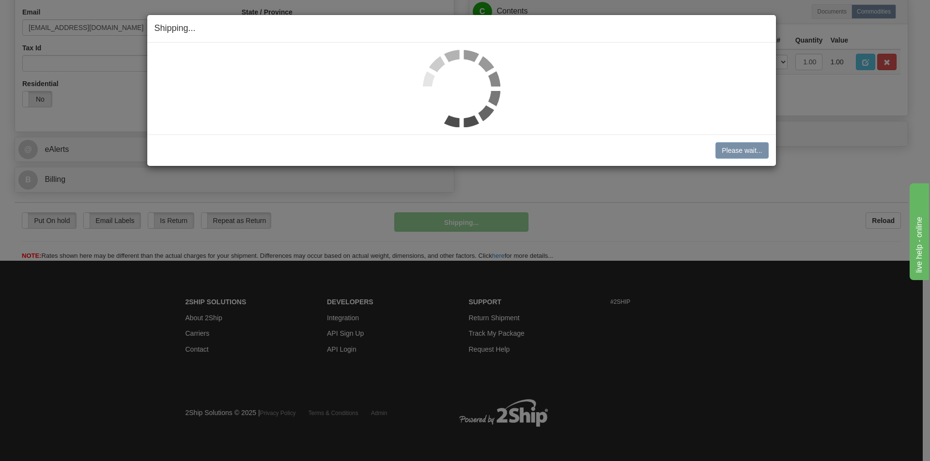
scroll to position [299, 0]
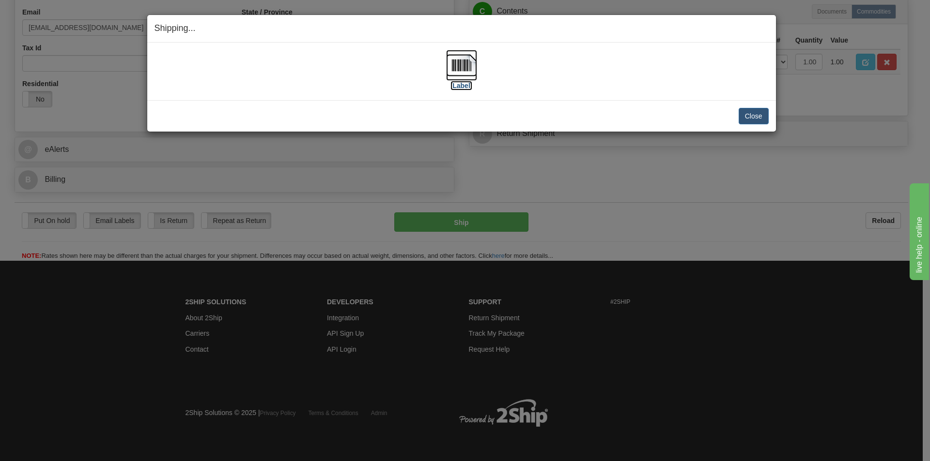
click at [462, 78] on img at bounding box center [461, 65] width 31 height 31
click at [764, 116] on button "Close" at bounding box center [753, 116] width 30 height 16
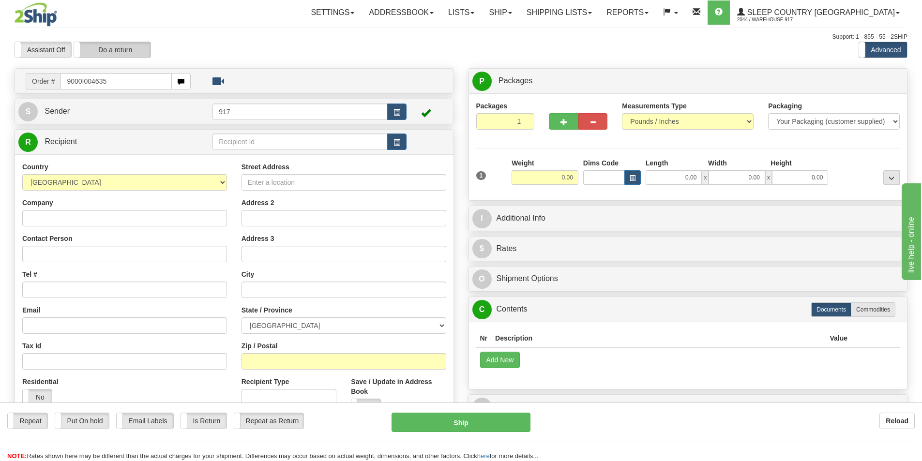
type input "9000I004635"
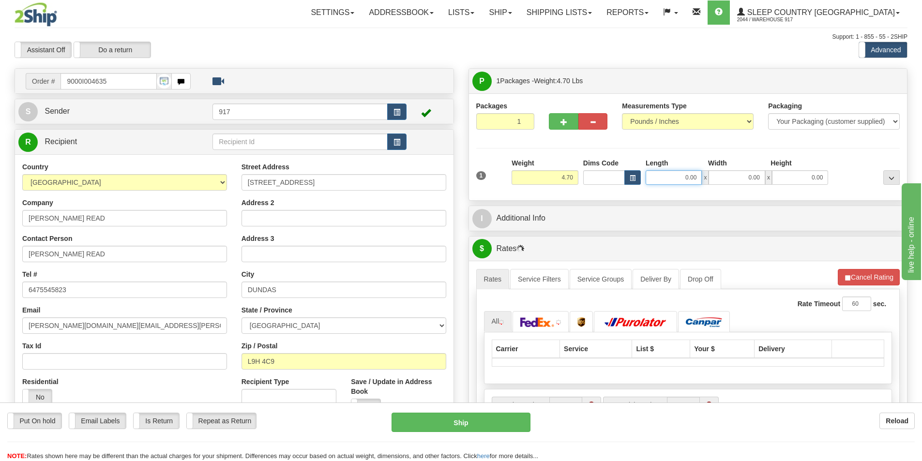
click at [665, 184] on input "0.00" at bounding box center [674, 177] width 56 height 15
type input "25.00"
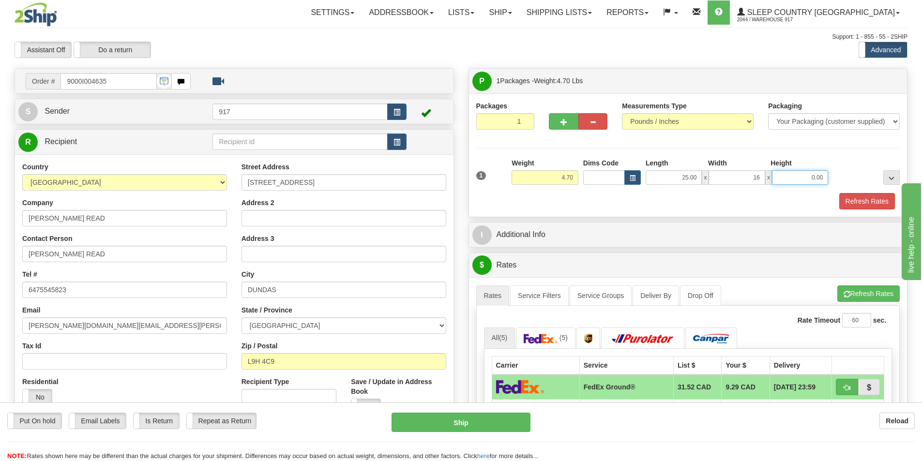
type input "16.00"
type input "6.00"
click at [851, 196] on button "Refresh Rates" at bounding box center [868, 201] width 56 height 16
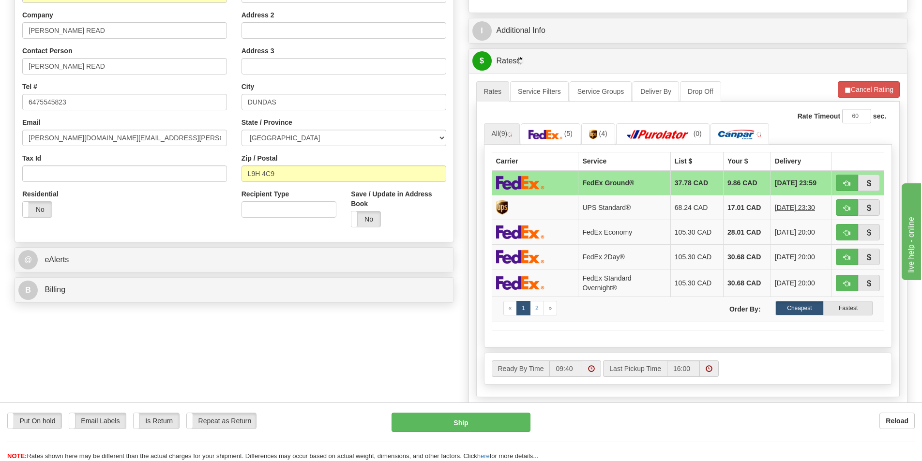
scroll to position [194, 0]
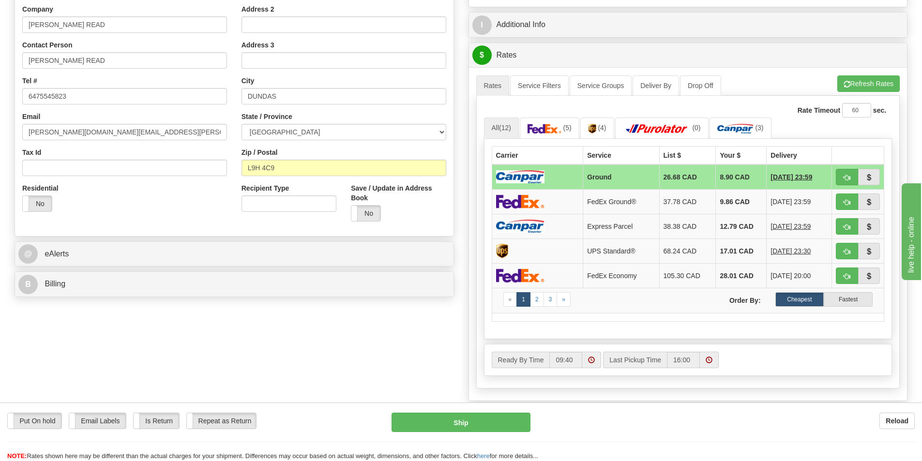
click at [578, 174] on td at bounding box center [538, 177] width 92 height 25
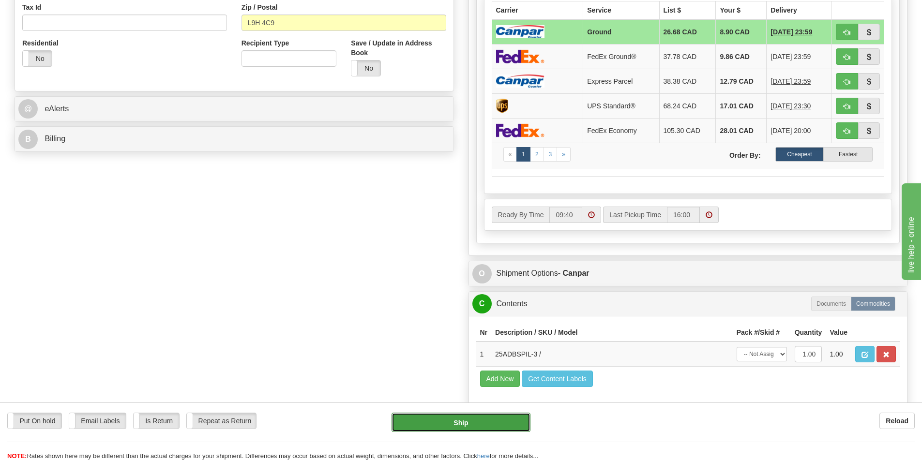
click at [466, 431] on button "Ship" at bounding box center [461, 422] width 139 height 19
type input "1"
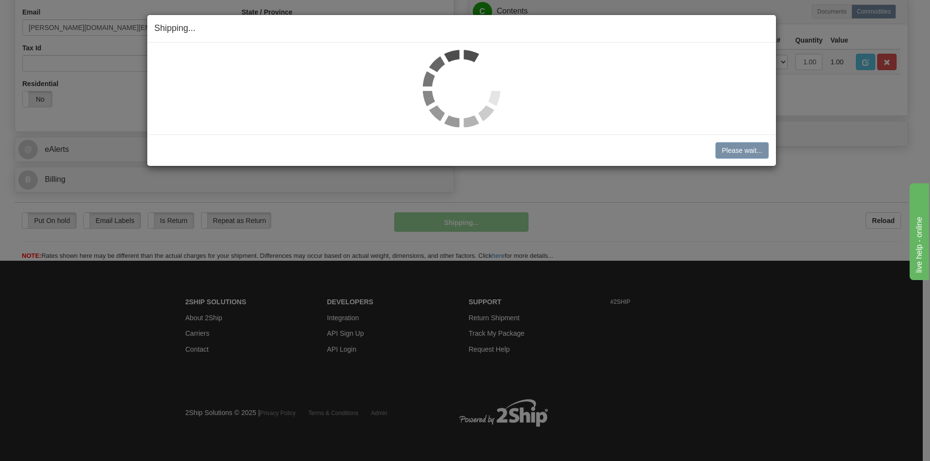
scroll to position [299, 0]
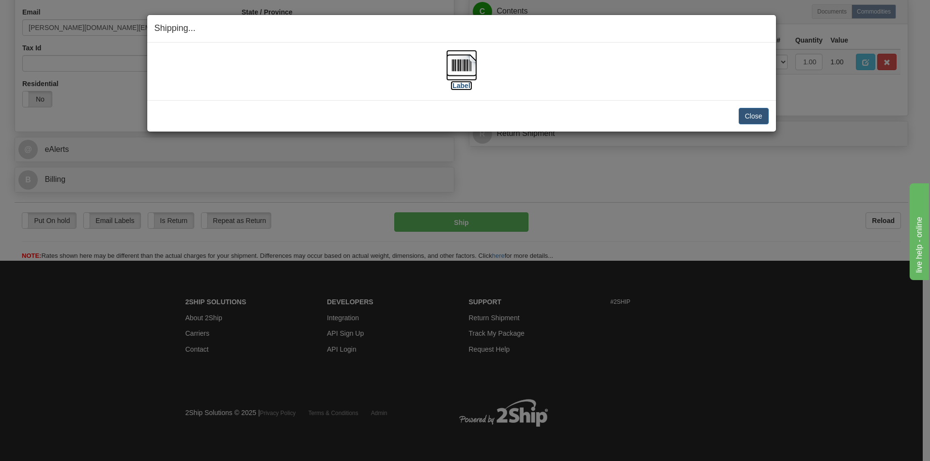
click at [469, 67] on img at bounding box center [461, 65] width 31 height 31
click at [745, 120] on button "Close" at bounding box center [753, 116] width 30 height 16
click at [749, 114] on button "Close" at bounding box center [753, 116] width 30 height 16
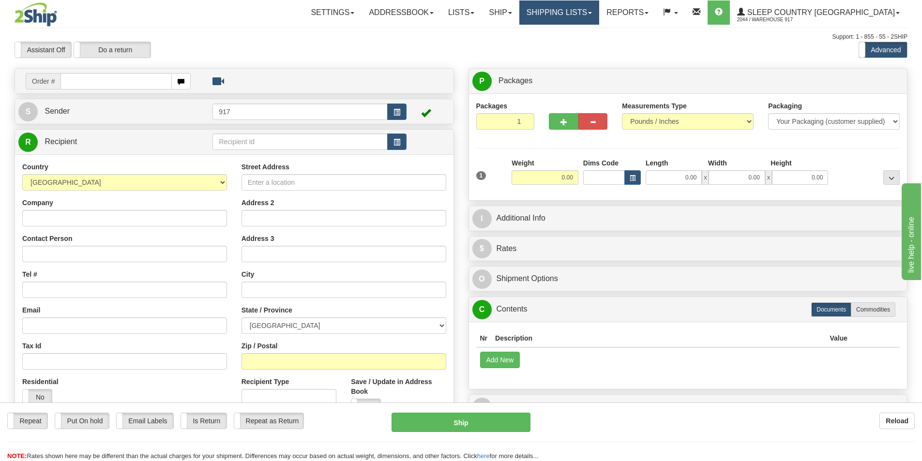
click at [588, 15] on link "Shipping lists" at bounding box center [560, 12] width 80 height 24
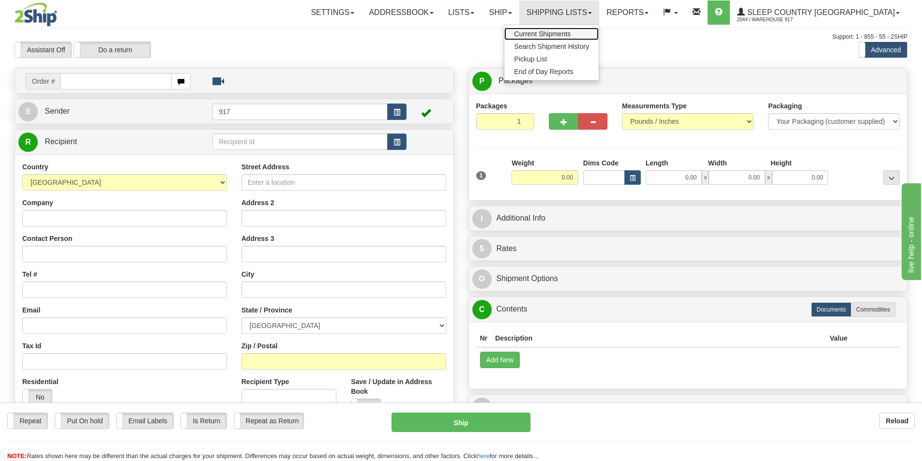
click at [571, 30] on span "Current Shipments" at bounding box center [542, 34] width 57 height 8
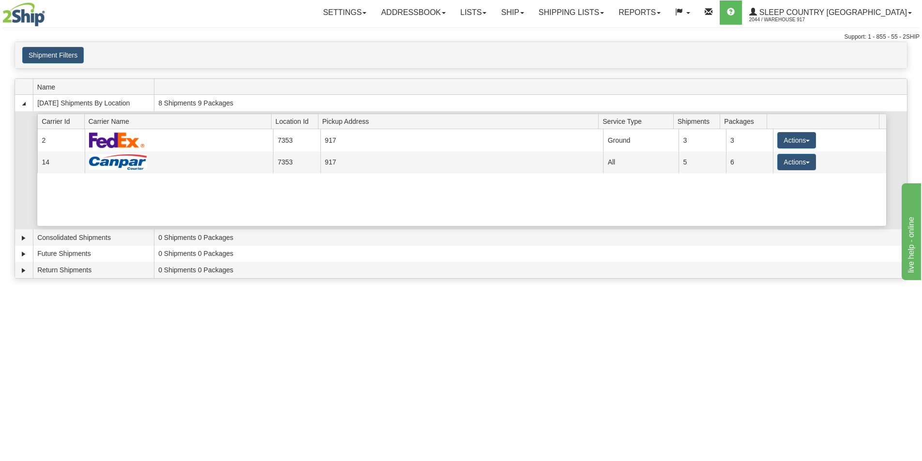
click at [598, 205] on div "Current 2 7353 917 19374 Ground 3 3 Actions Details Close Pickup Zip Print Curr…" at bounding box center [461, 177] width 849 height 97
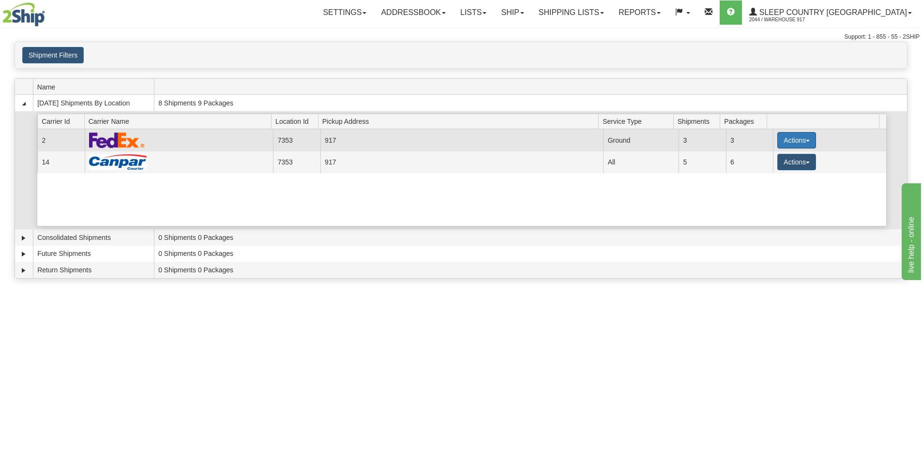
click at [799, 140] on button "Actions" at bounding box center [797, 140] width 39 height 16
click at [769, 171] on span "Close" at bounding box center [759, 171] width 22 height 7
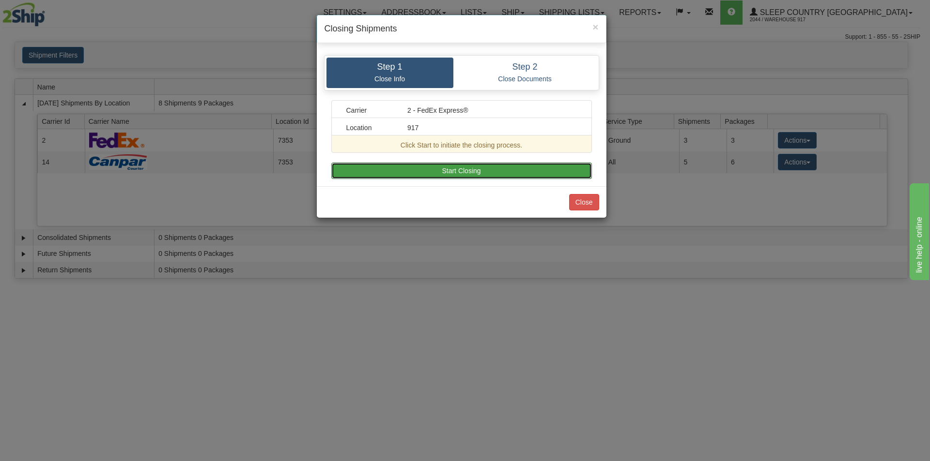
click at [534, 173] on button "Start Closing" at bounding box center [461, 171] width 260 height 16
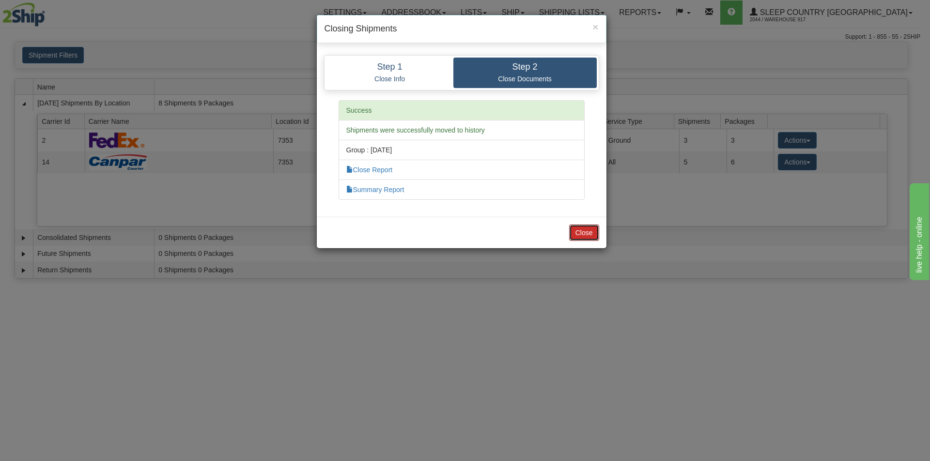
click at [591, 230] on button "Close" at bounding box center [584, 233] width 30 height 16
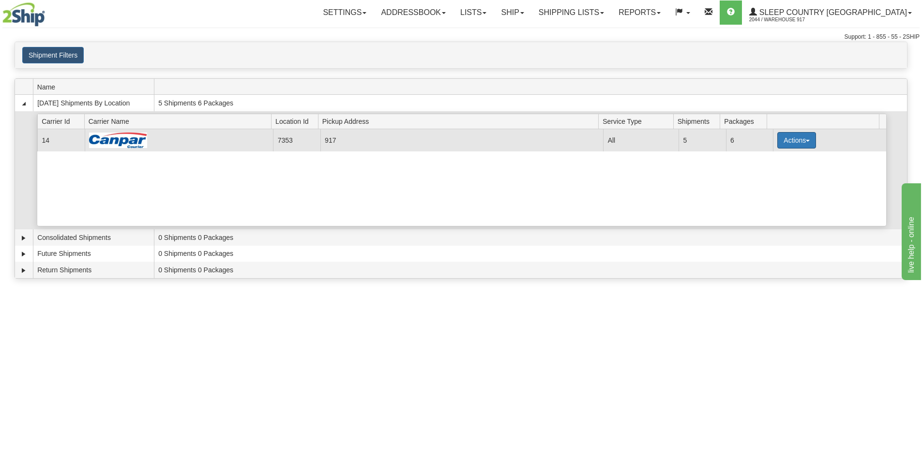
click at [797, 141] on button "Actions" at bounding box center [797, 140] width 39 height 16
click at [764, 169] on span "Close" at bounding box center [759, 171] width 22 height 7
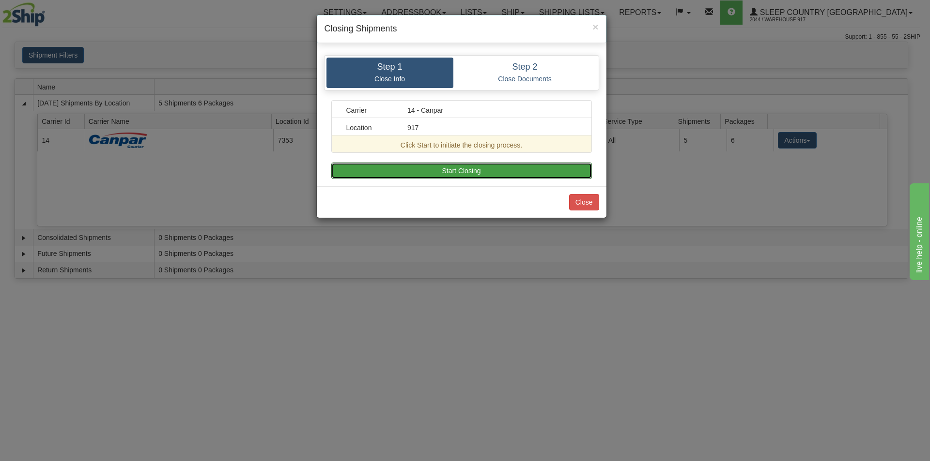
click at [539, 174] on button "Start Closing" at bounding box center [461, 171] width 260 height 16
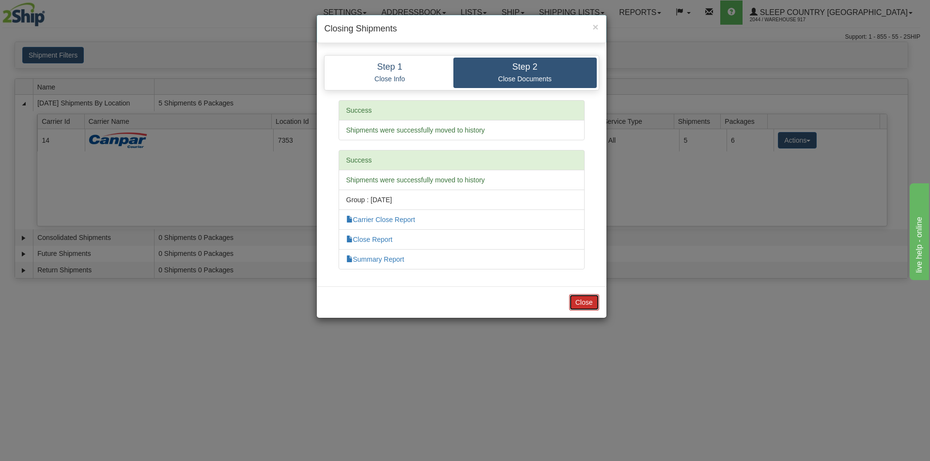
click at [583, 298] on button "Close" at bounding box center [584, 302] width 30 height 16
